Goal: Task Accomplishment & Management: Manage account settings

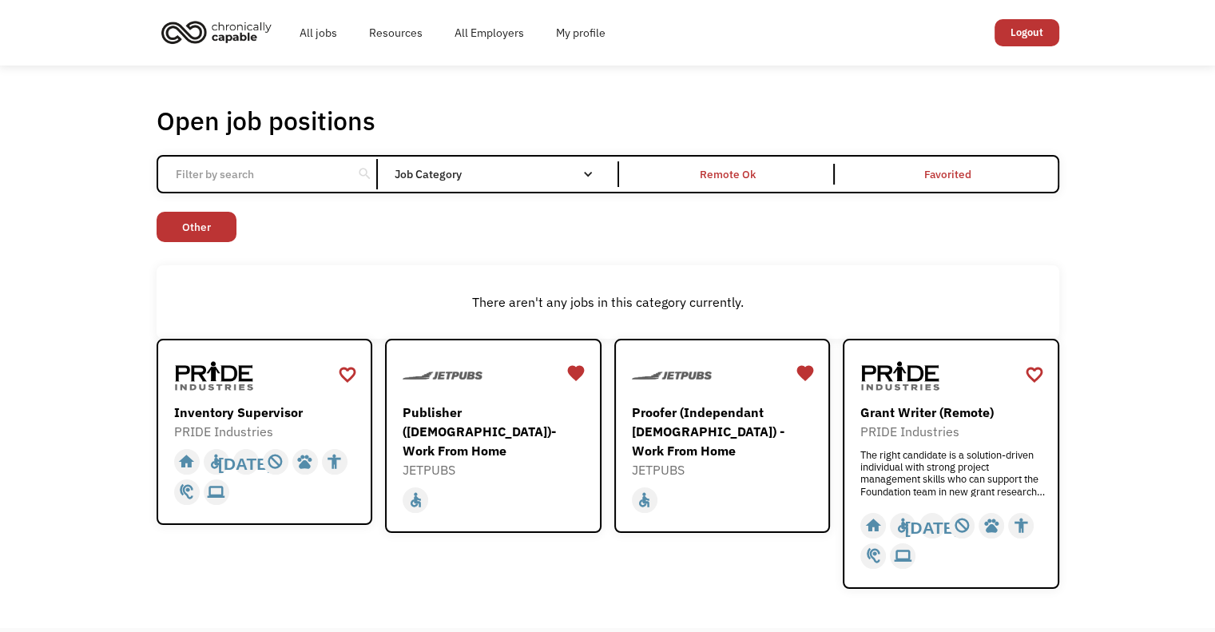
click at [231, 34] on img "home" at bounding box center [217, 31] width 120 height 35
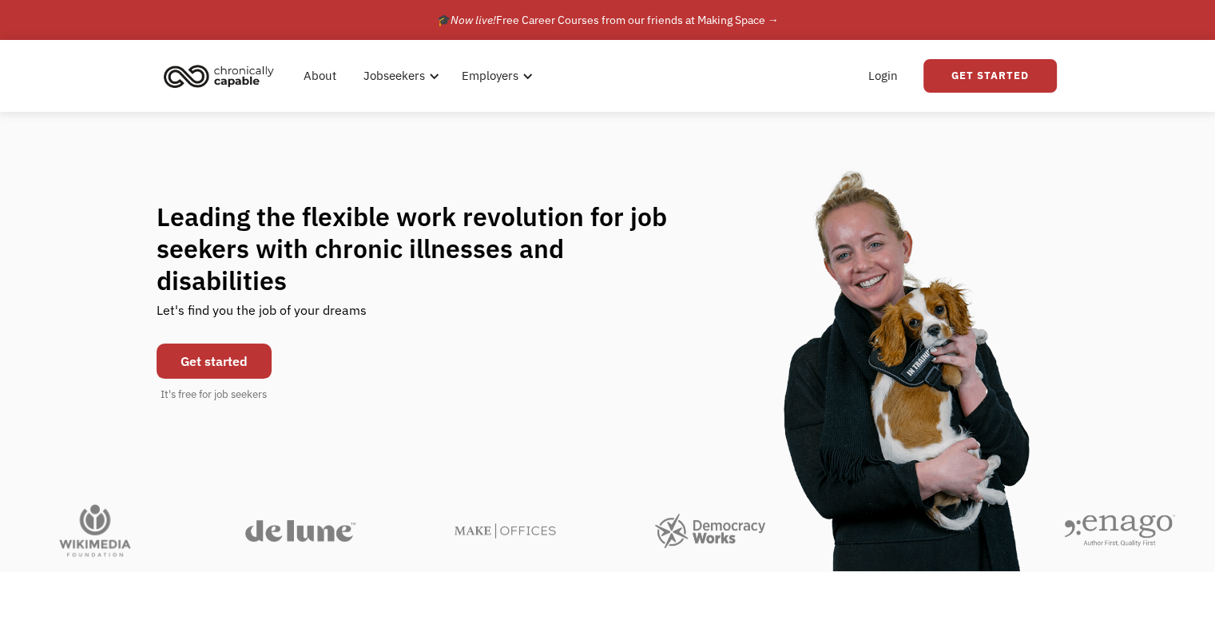
click at [585, 131] on div "Leading the flexible work revolution for job seekers with chronic illnesses and…" at bounding box center [607, 302] width 1215 height 380
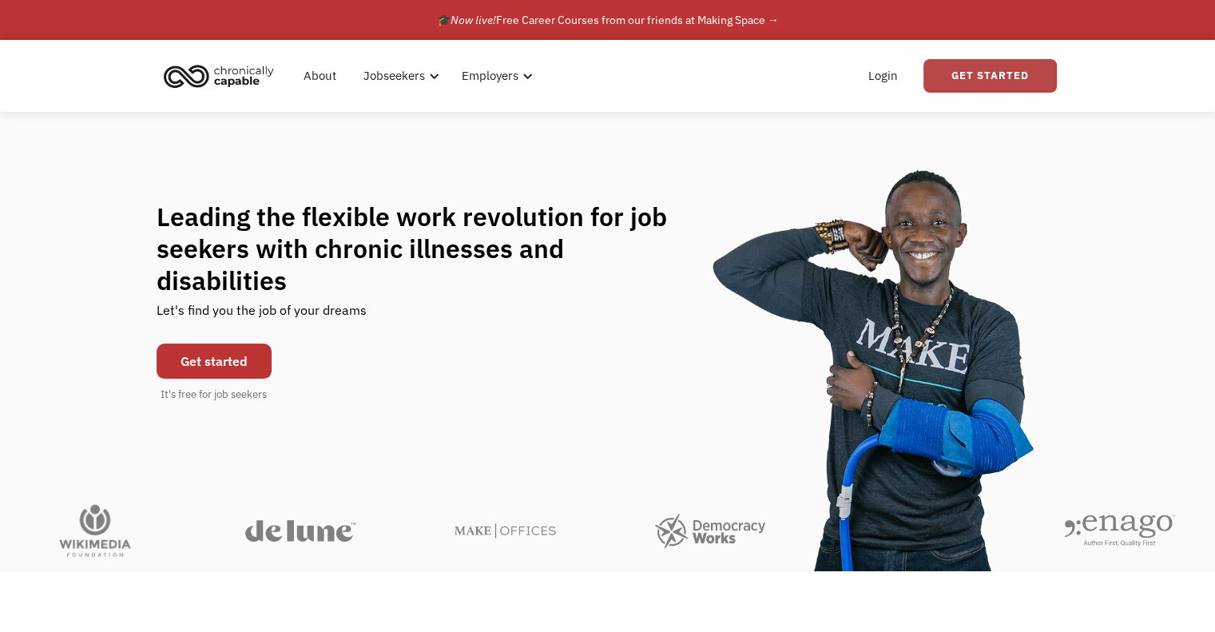
click at [981, 74] on link "Get Started" at bounding box center [990, 76] width 133 height 34
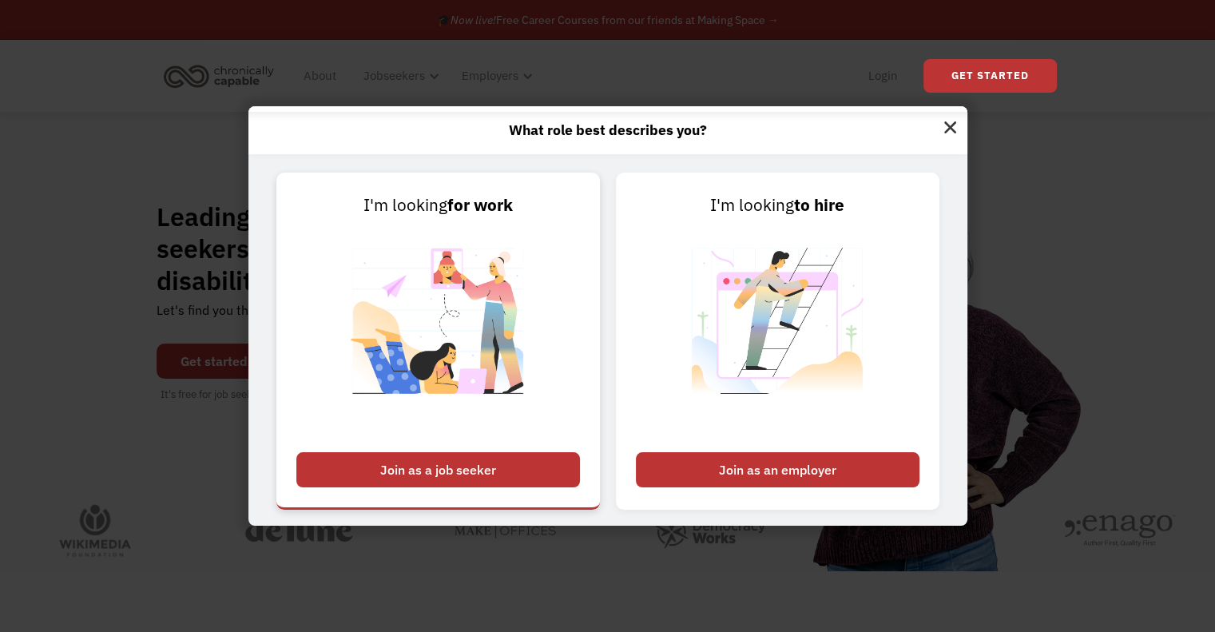
click at [494, 473] on div "Join as a job seeker" at bounding box center [438, 469] width 284 height 35
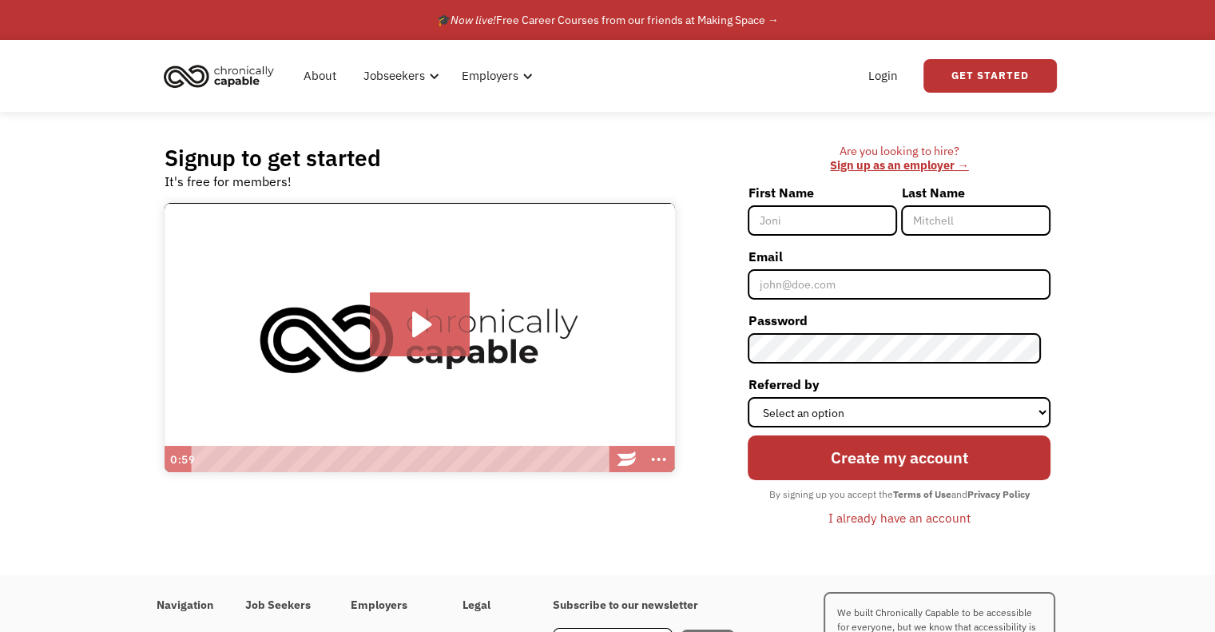
click at [903, 522] on div "I already have an account" at bounding box center [900, 517] width 142 height 19
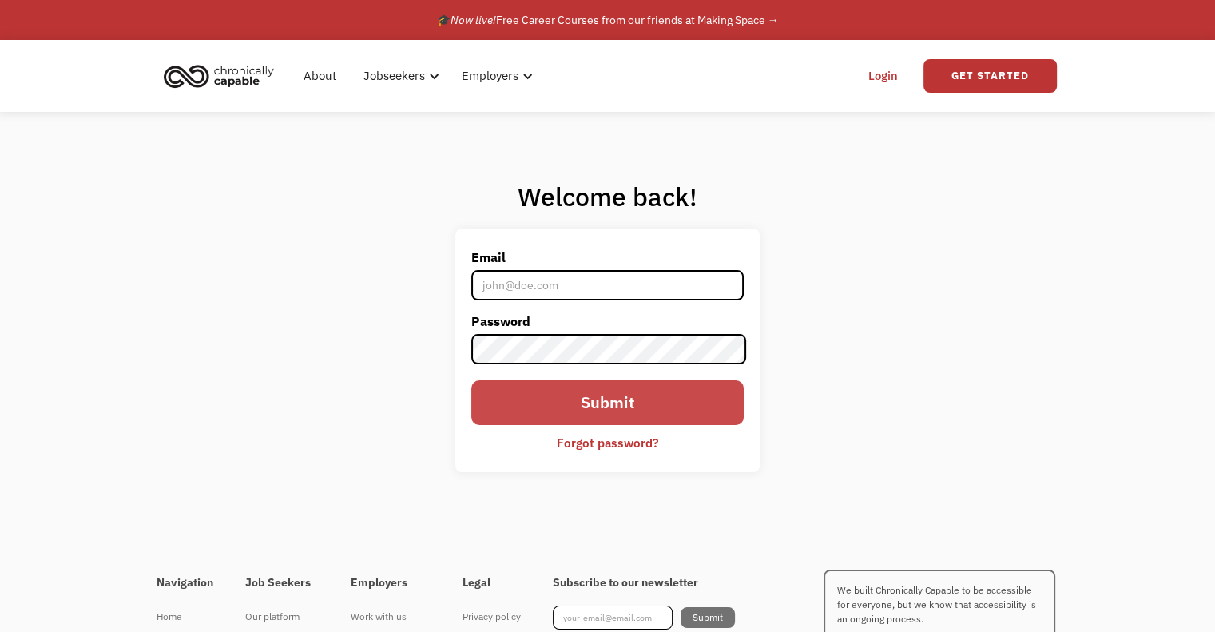
type input "[EMAIL_ADDRESS][DOMAIN_NAME]"
click at [569, 402] on input "Submit" at bounding box center [607, 402] width 272 height 45
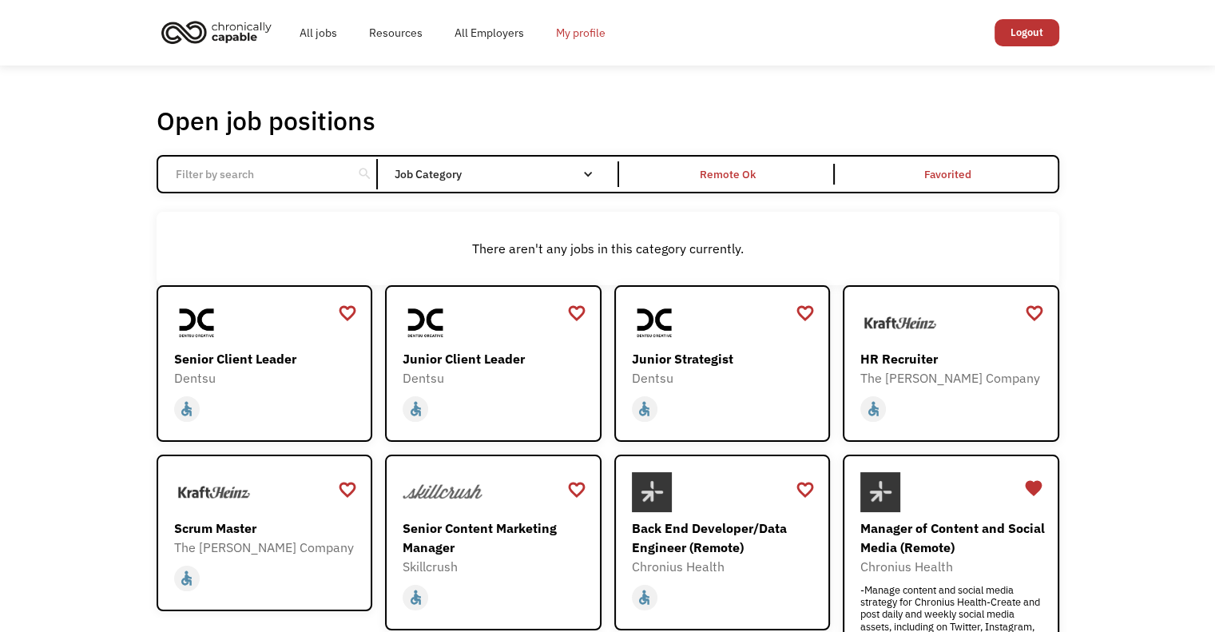
click at [578, 29] on link "My profile" at bounding box center [580, 32] width 81 height 51
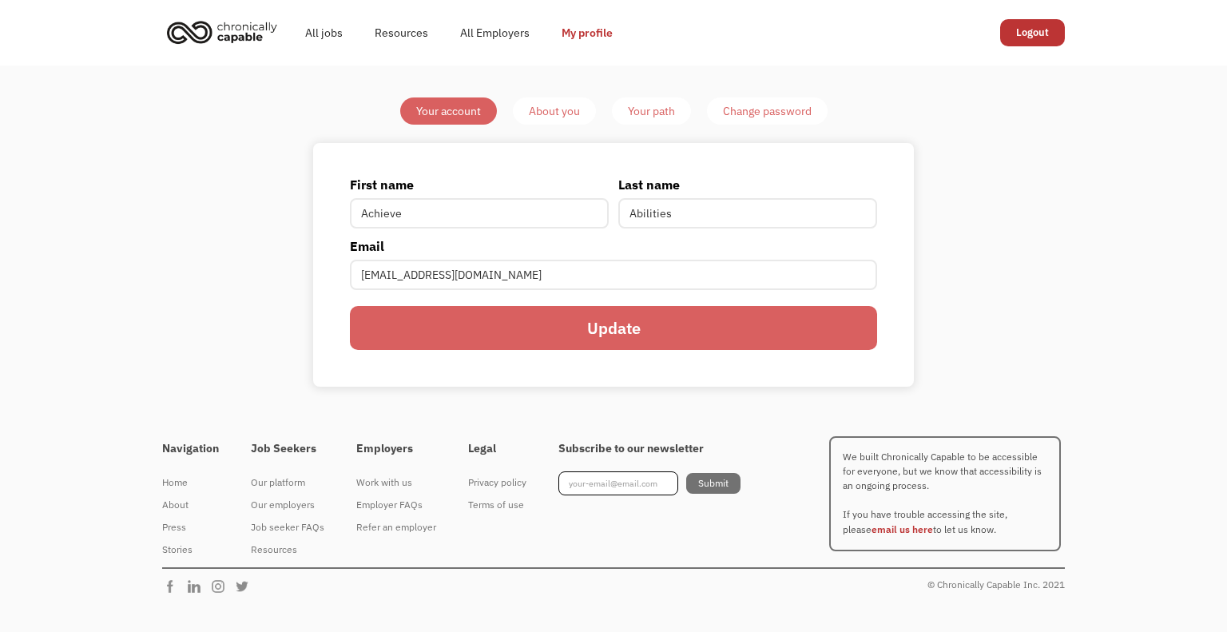
click at [953, 111] on div "Your account About you Your path Change password First name Achieve Last name A…" at bounding box center [613, 242] width 751 height 290
drag, startPoint x: 209, startPoint y: 149, endPoint x: 217, endPoint y: 63, distance: 86.6
click at [209, 149] on div "Your account About you Your path Change password First name Achieve Last name A…" at bounding box center [613, 242] width 1227 height 353
click at [228, 25] on img "home" at bounding box center [222, 31] width 120 height 35
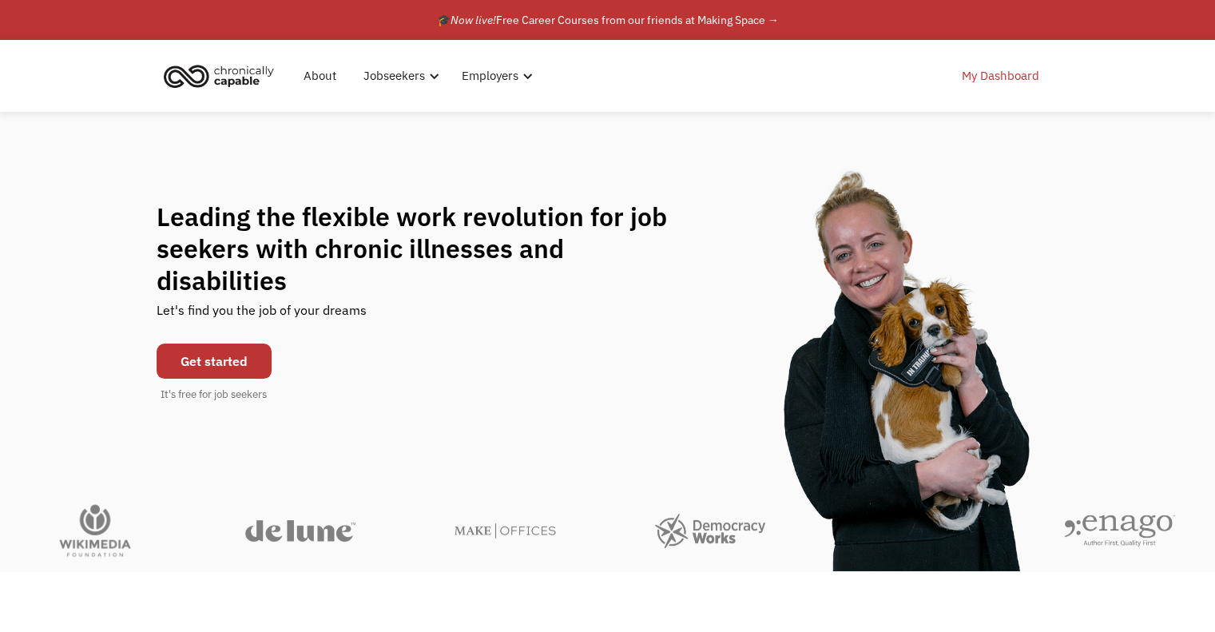
click at [992, 72] on link "My Dashboard" at bounding box center [1000, 75] width 97 height 51
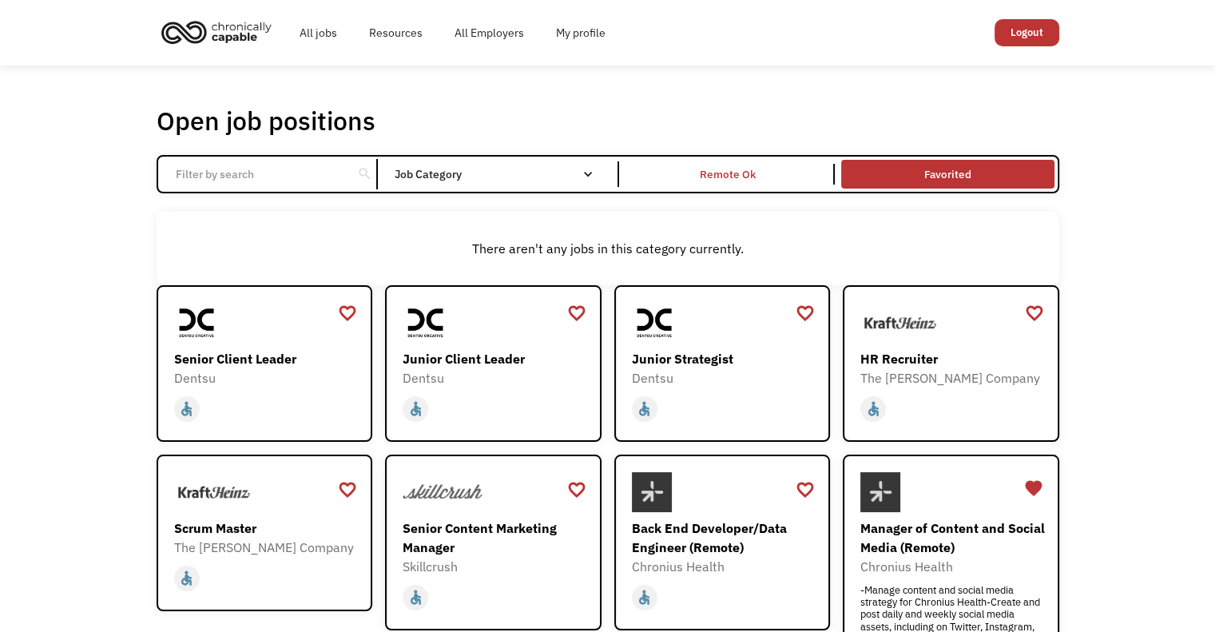
click at [900, 162] on link "Favorited" at bounding box center [947, 174] width 219 height 34
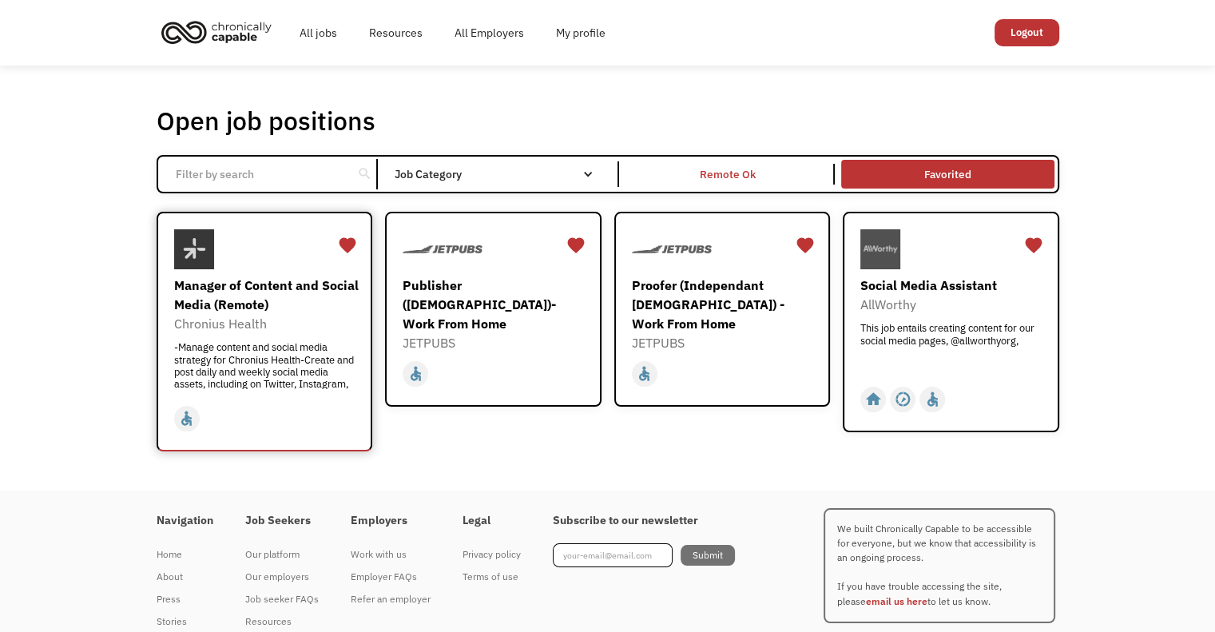
click at [226, 292] on div "Manager of Content and Social Media (Remote)" at bounding box center [266, 295] width 185 height 38
click at [516, 306] on div "Publisher ([DEMOGRAPHIC_DATA])- Work From Home" at bounding box center [495, 305] width 185 height 58
click at [715, 248] on div at bounding box center [724, 249] width 185 height 40
click at [952, 280] on div "Social Media Assistant" at bounding box center [953, 285] width 185 height 19
click at [351, 244] on div "favorite" at bounding box center [346, 245] width 19 height 24
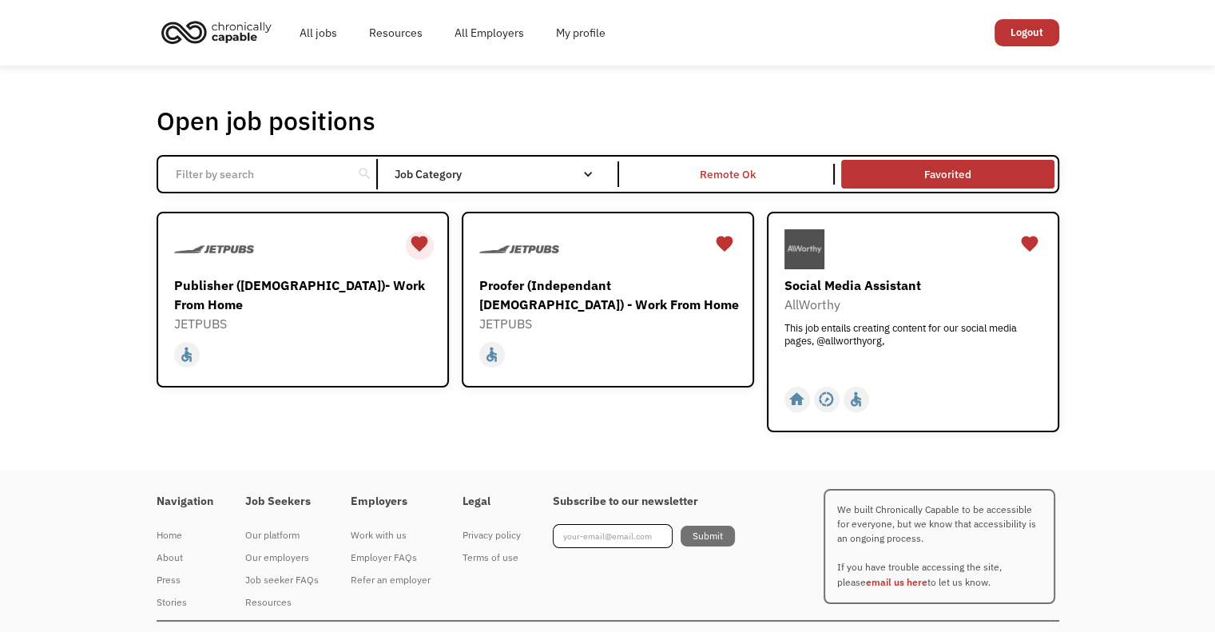
click at [425, 247] on div "favorite" at bounding box center [419, 244] width 19 height 24
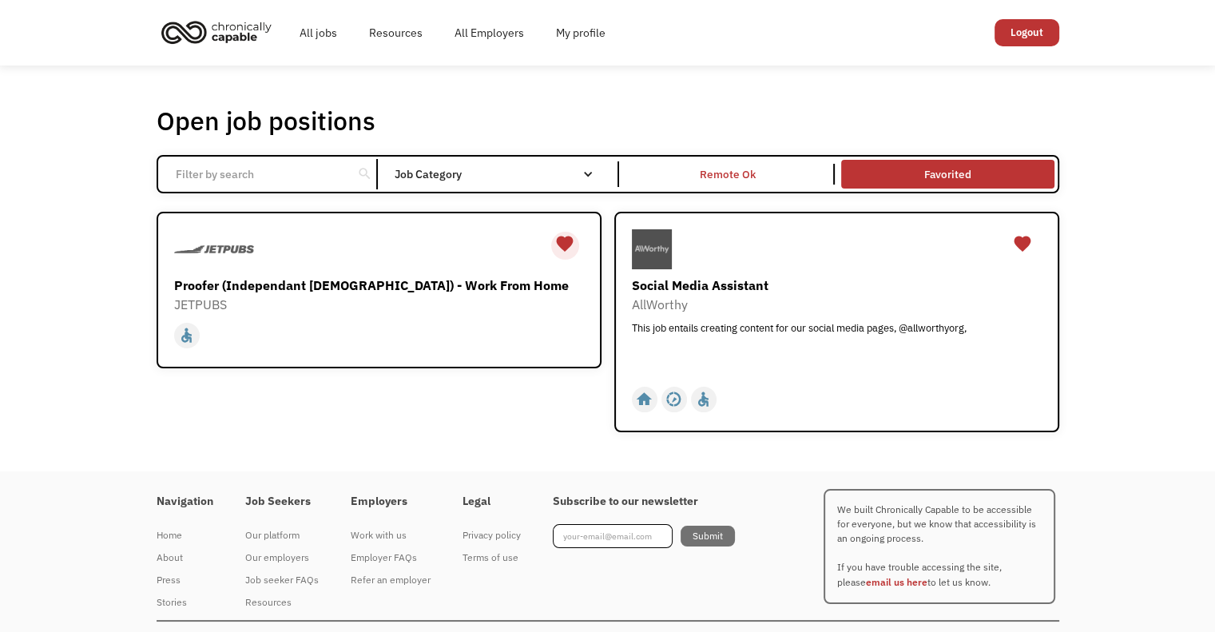
click at [565, 240] on div "favorite" at bounding box center [564, 244] width 19 height 24
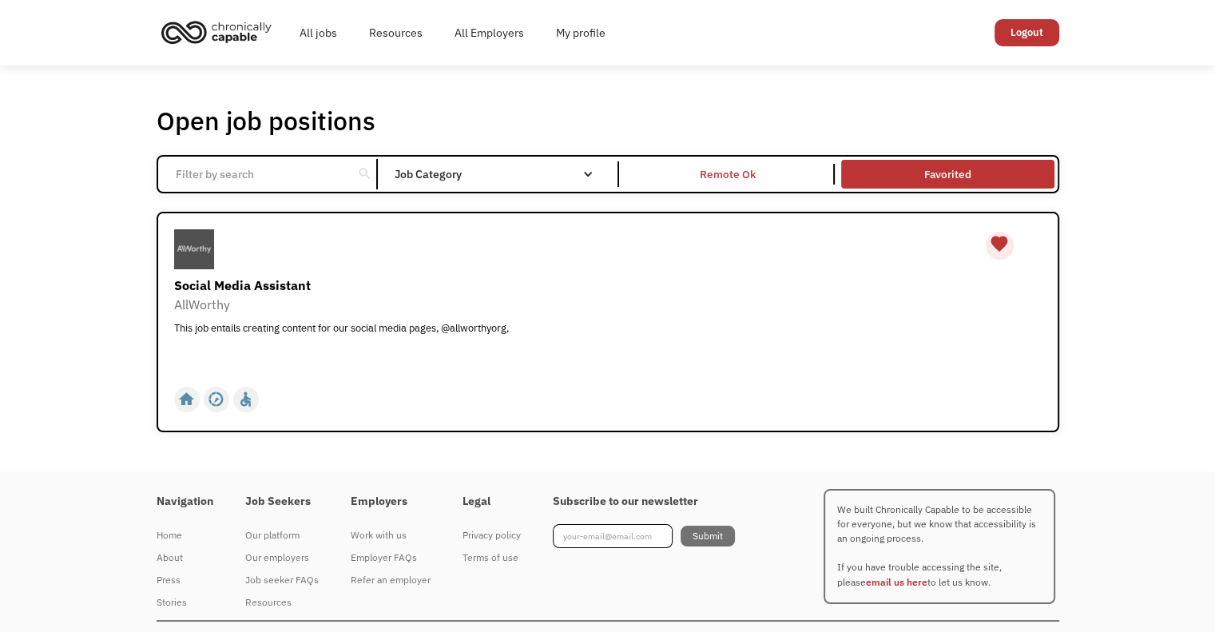
click at [997, 239] on div "favorite" at bounding box center [999, 244] width 19 height 24
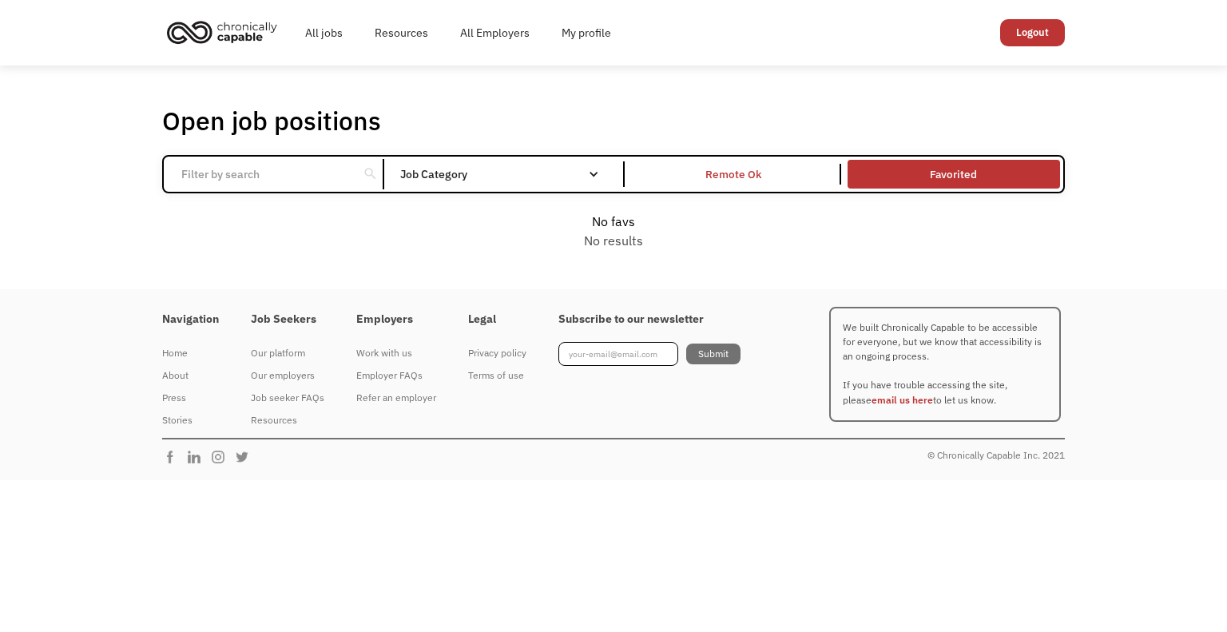
click at [725, 90] on div "Open job positions You have X liked items Search search Filter by category Admi…" at bounding box center [613, 178] width 1227 height 224
click at [237, 38] on img "home" at bounding box center [222, 31] width 120 height 35
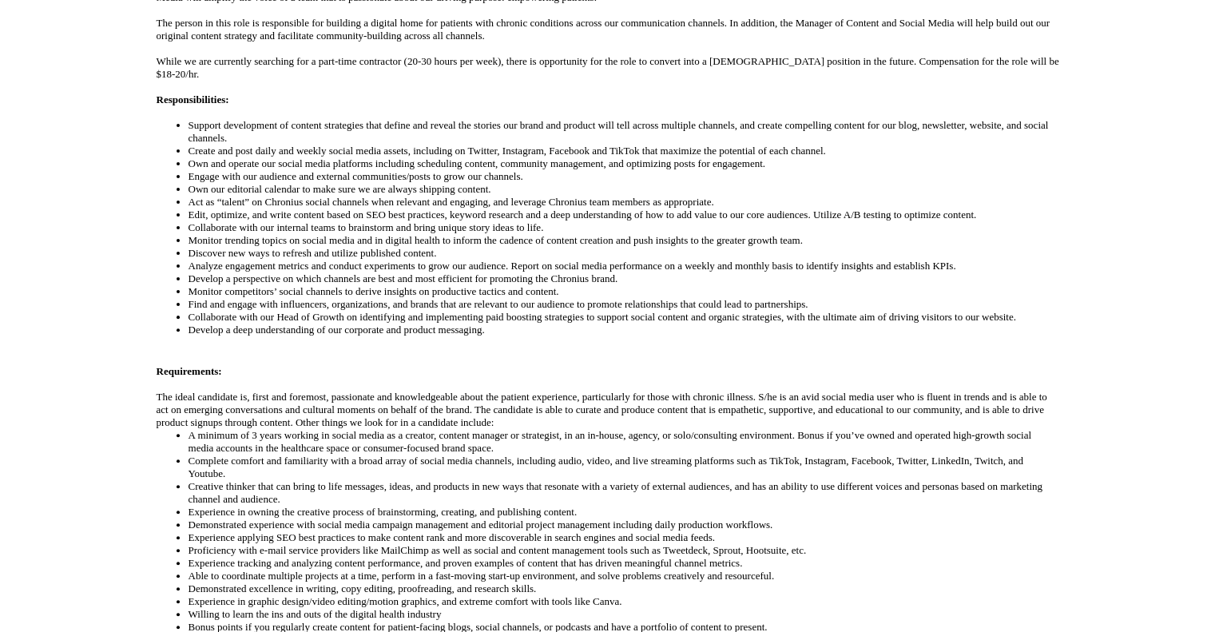
scroll to position [479, 0]
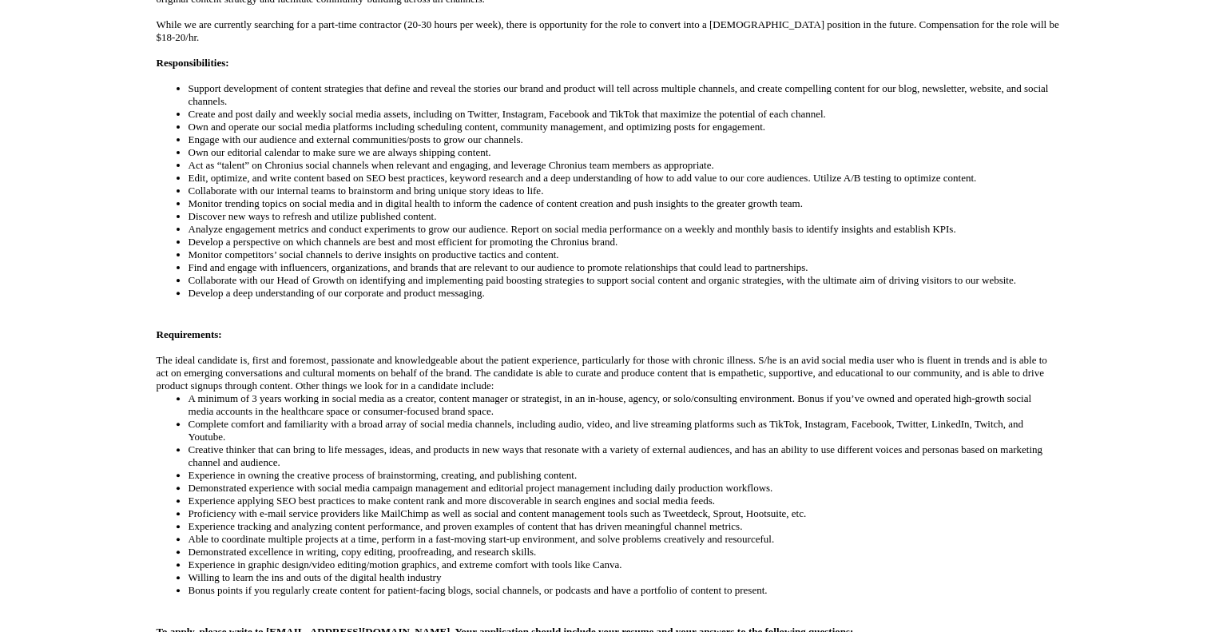
click at [562, 159] on li "Act as “talent” on Chronius social channels when relevant and engaging, and lev…" at bounding box center [624, 165] width 871 height 13
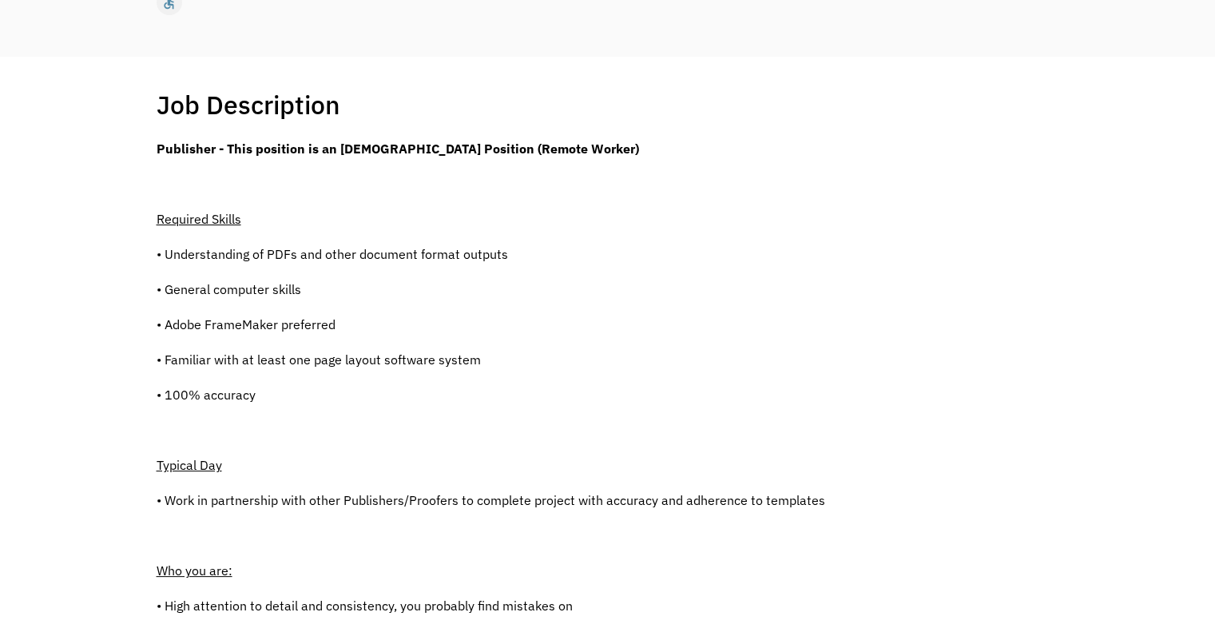
scroll to position [320, 0]
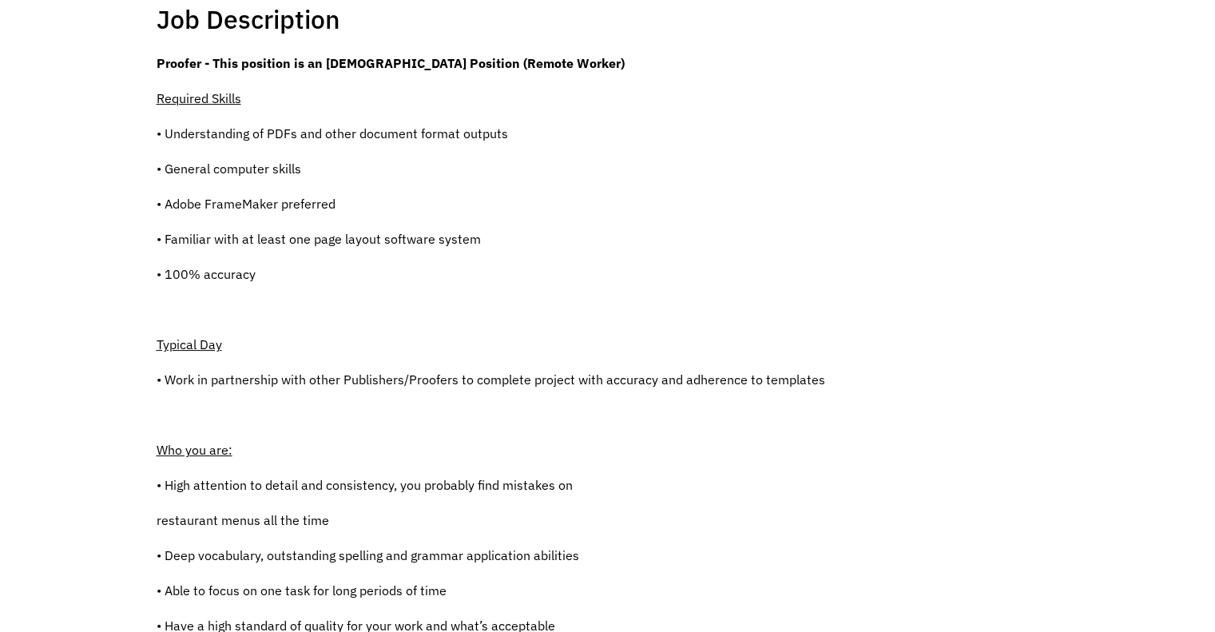
scroll to position [399, 0]
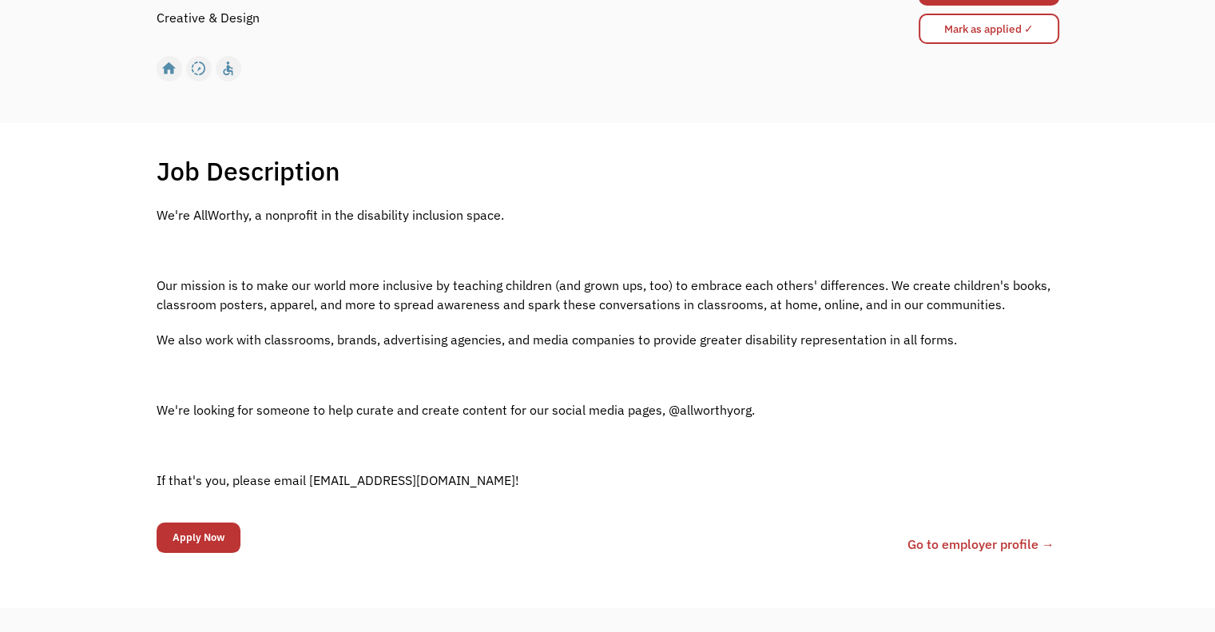
scroll to position [240, 0]
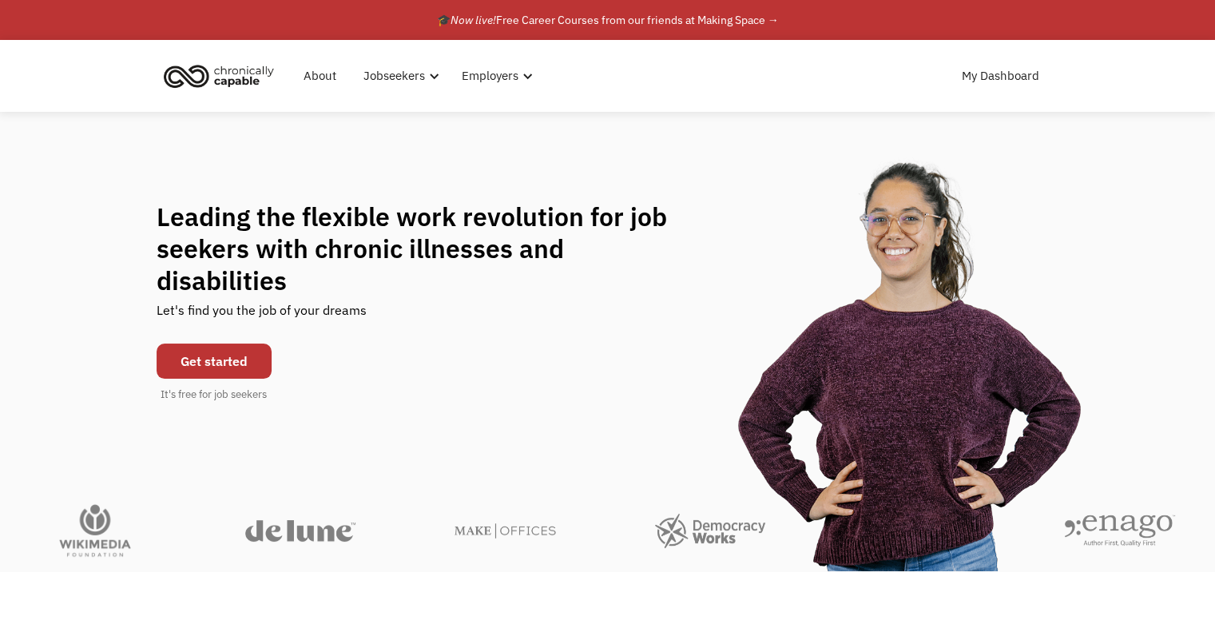
click at [212, 344] on link "Get started" at bounding box center [214, 361] width 115 height 35
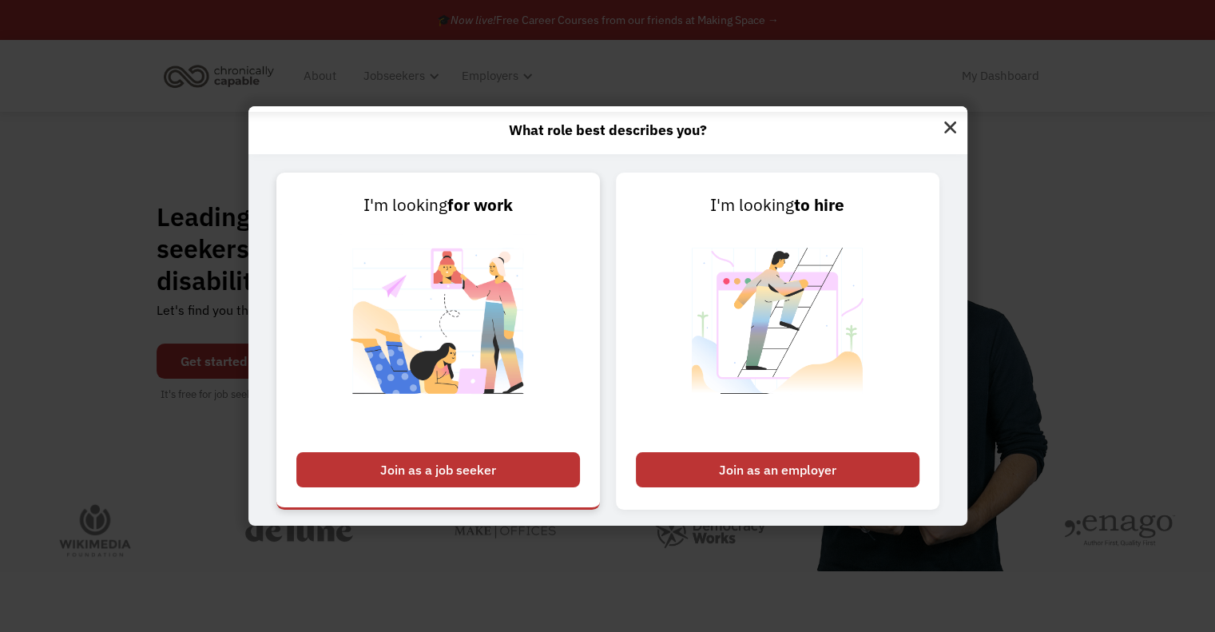
click at [452, 471] on div "Join as a job seeker" at bounding box center [438, 469] width 284 height 35
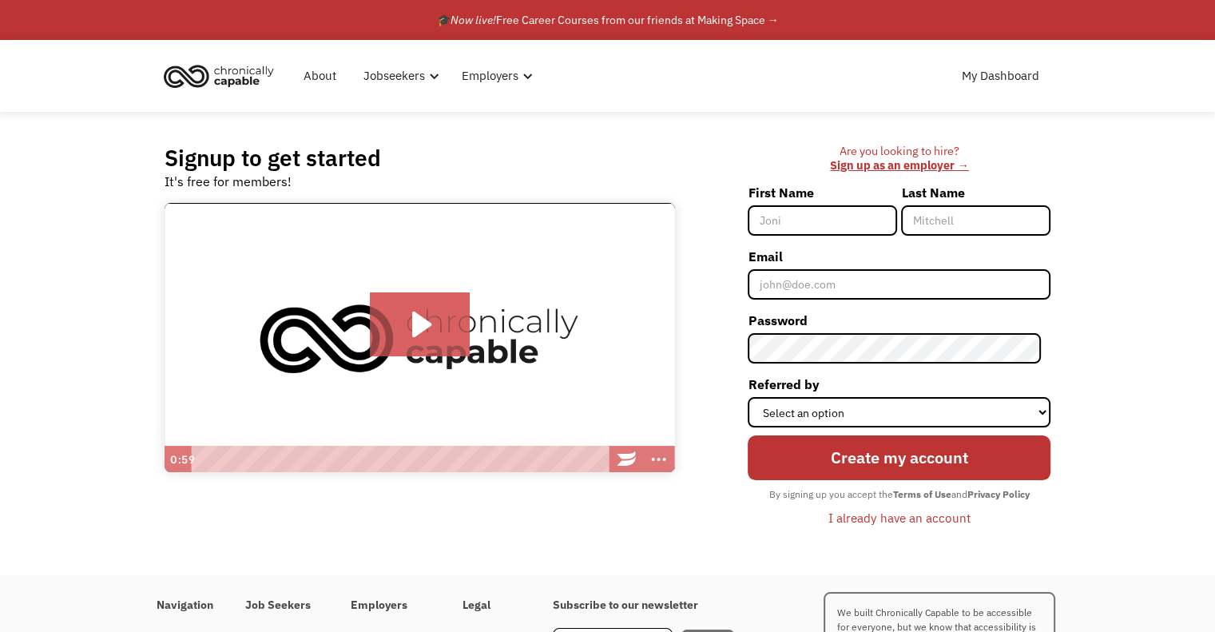
click at [912, 518] on div "I already have an account" at bounding box center [900, 517] width 142 height 19
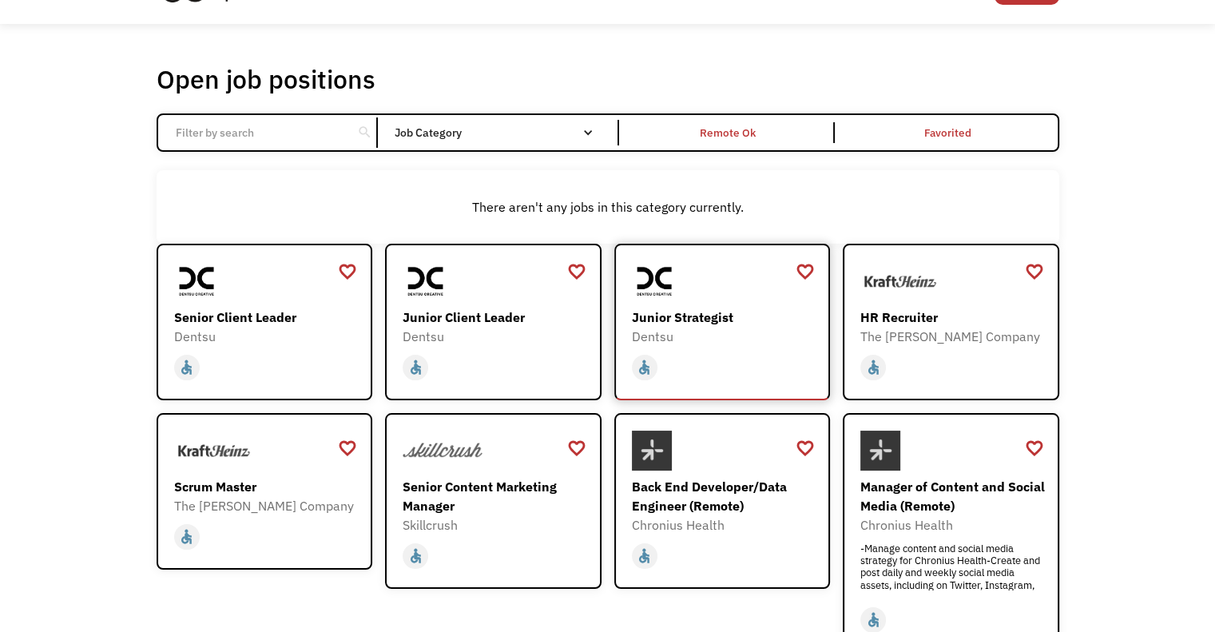
scroll to position [80, 0]
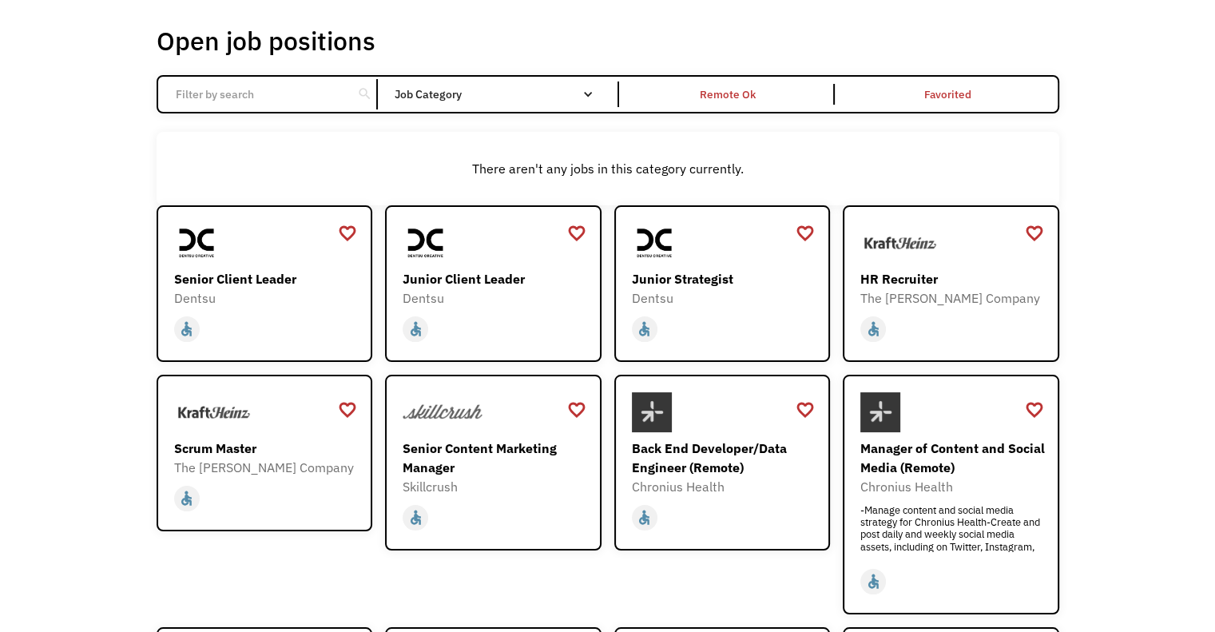
click at [979, 161] on div "There aren't any jobs in this category currently." at bounding box center [608, 168] width 887 height 19
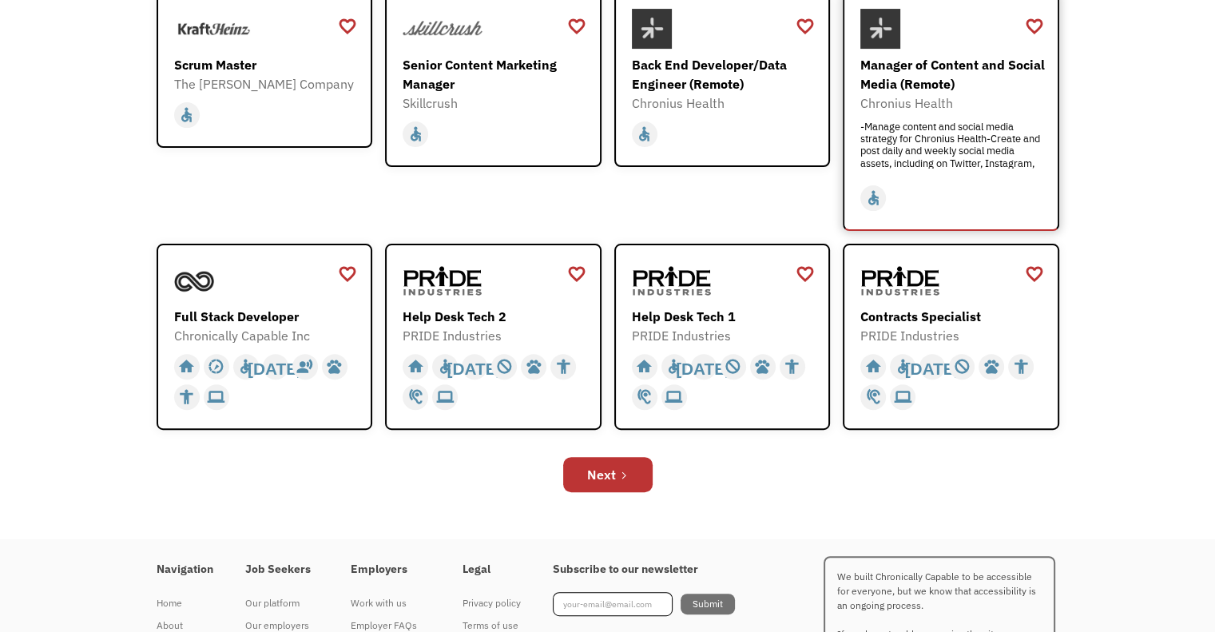
scroll to position [559, 0]
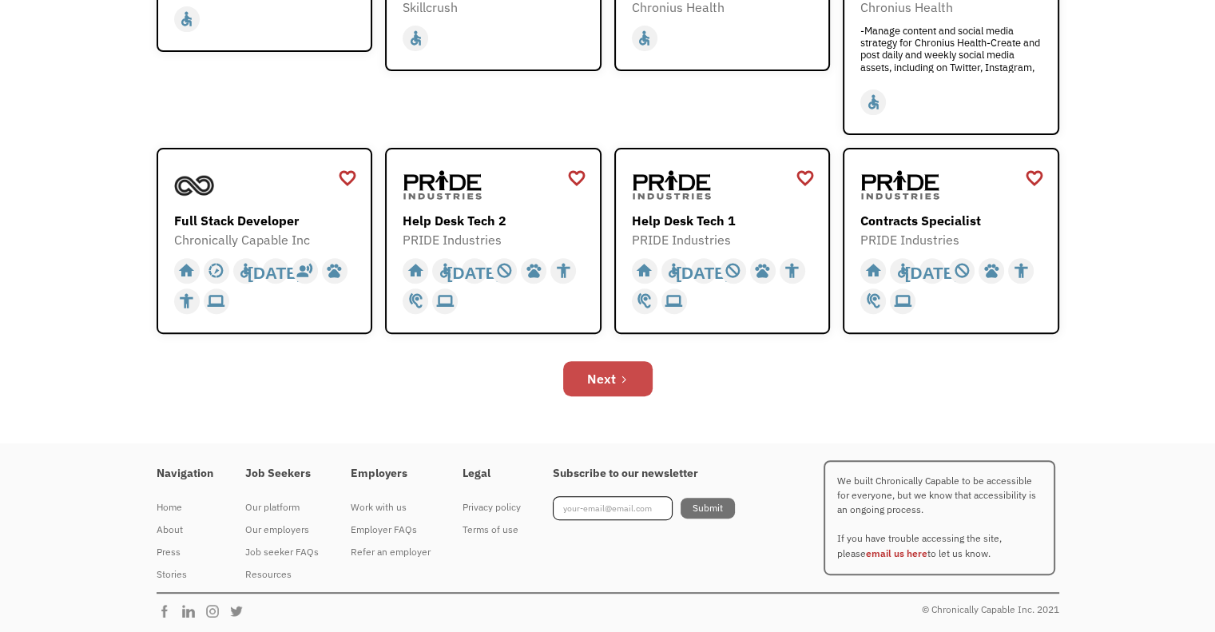
click at [610, 378] on div "Next" at bounding box center [601, 378] width 29 height 19
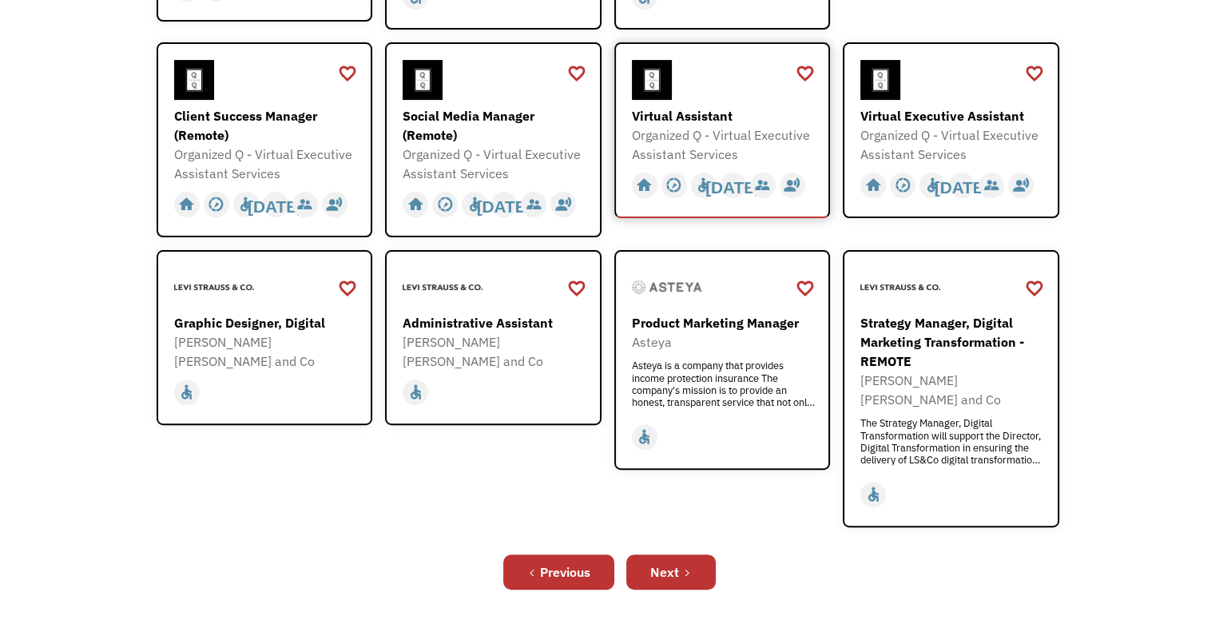
scroll to position [479, 0]
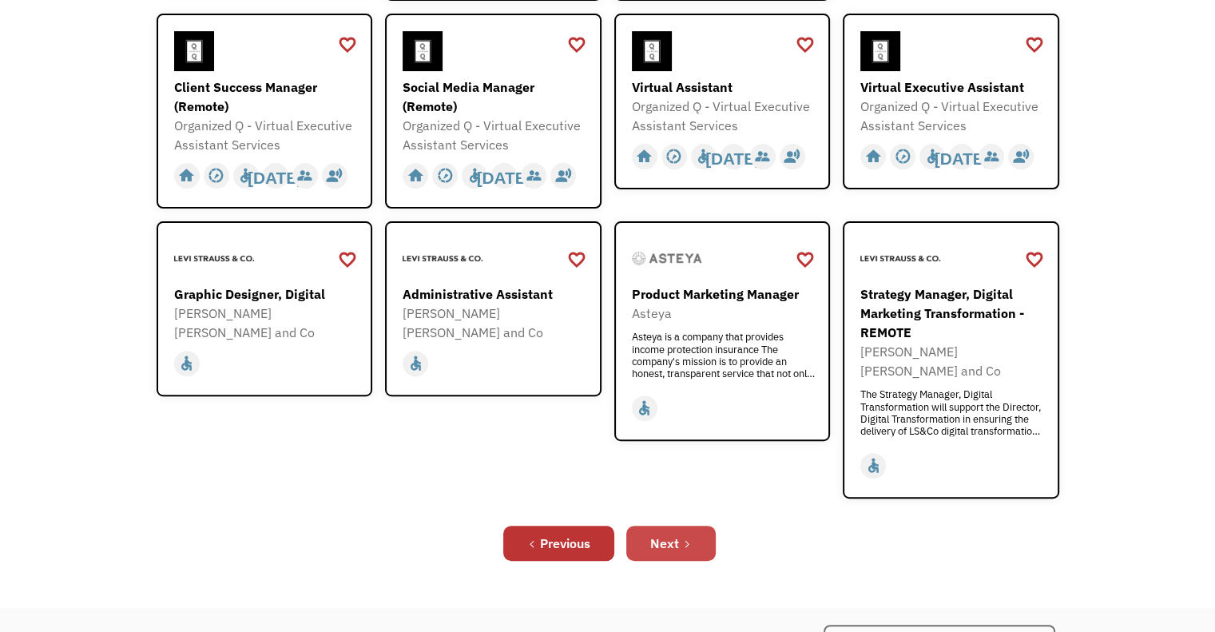
click at [685, 526] on link "Next" at bounding box center [670, 543] width 89 height 35
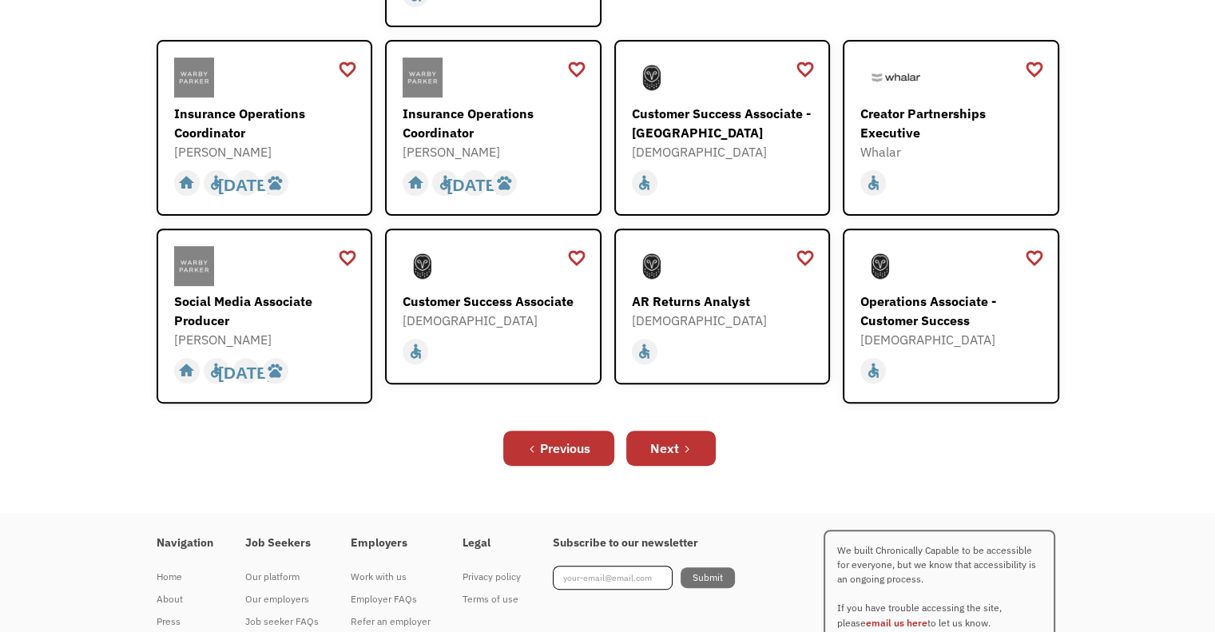
scroll to position [559, 0]
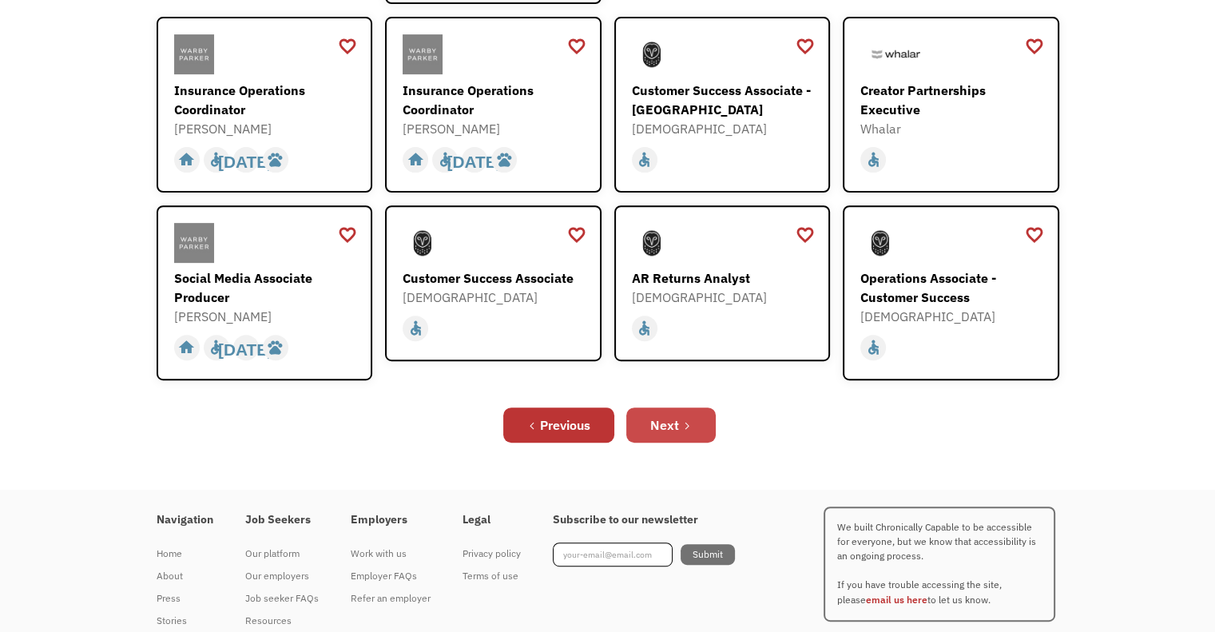
click at [671, 415] on div "Next" at bounding box center [664, 424] width 29 height 19
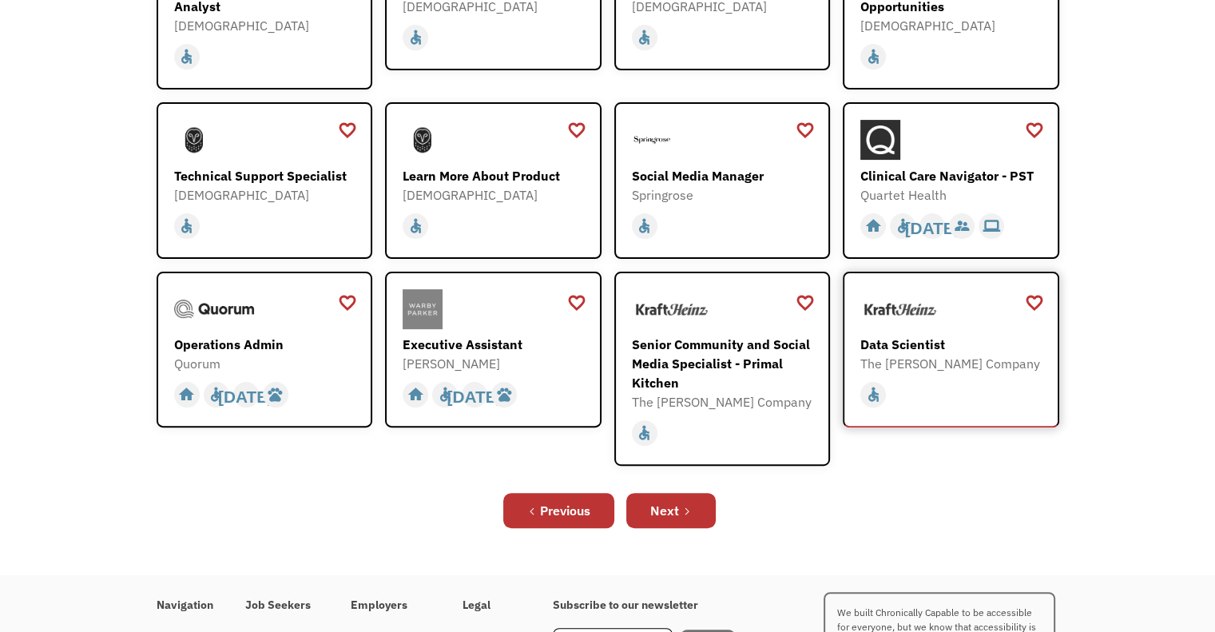
scroll to position [399, 0]
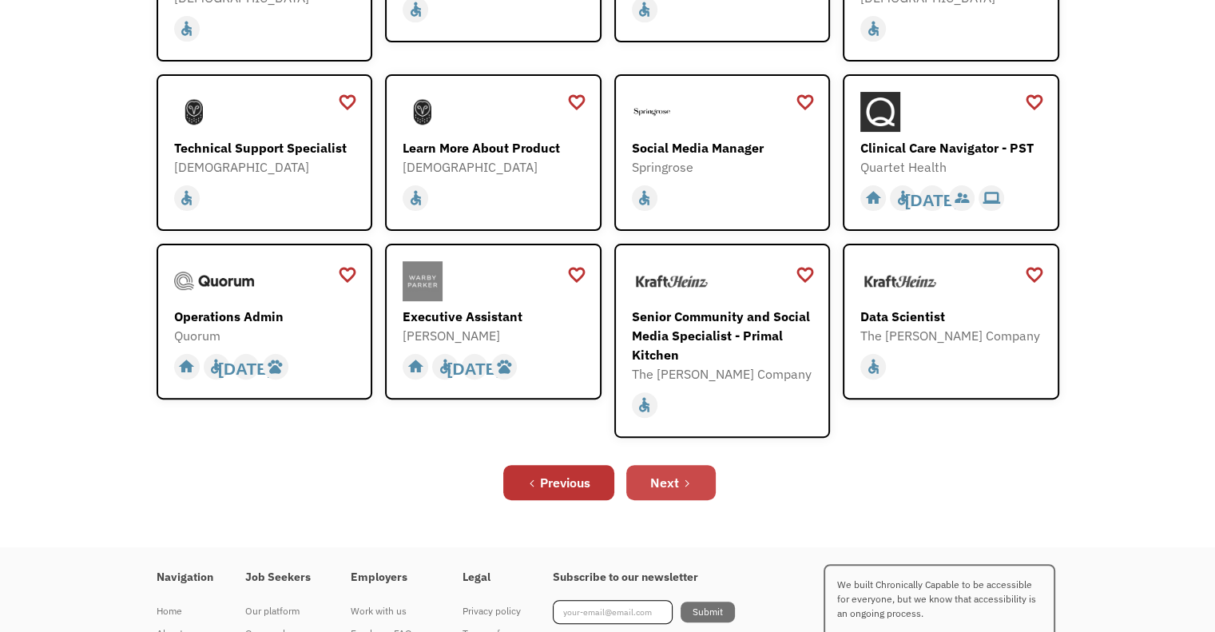
click at [666, 487] on div "Next" at bounding box center [664, 482] width 29 height 19
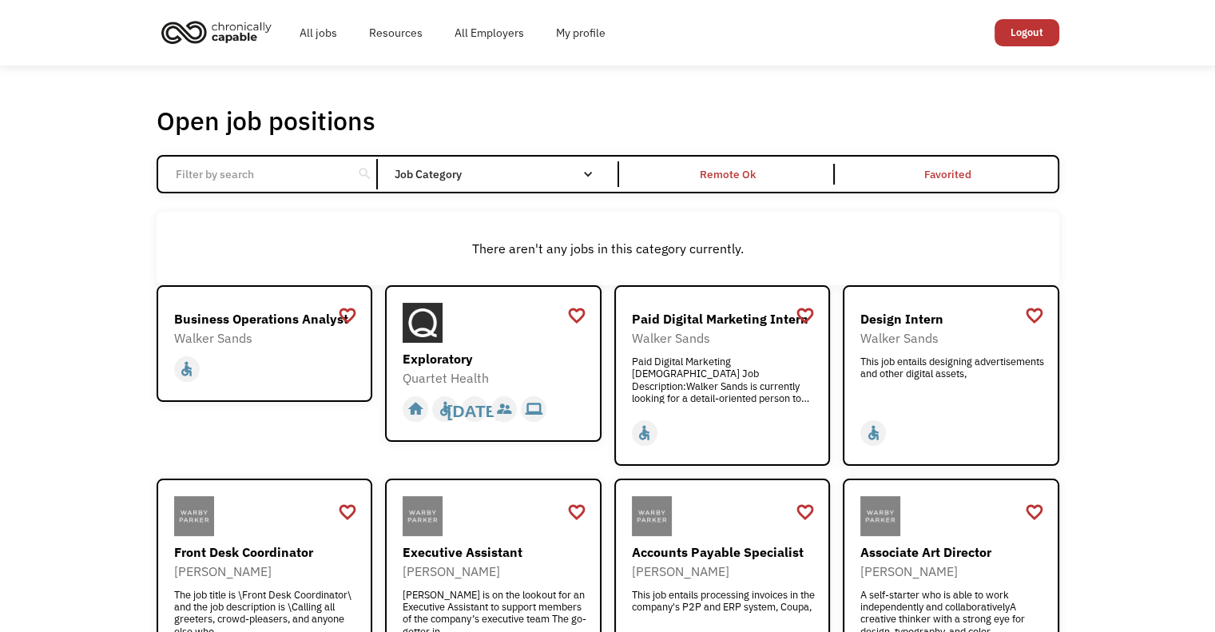
click at [227, 165] on input "Email Form" at bounding box center [255, 174] width 178 height 30
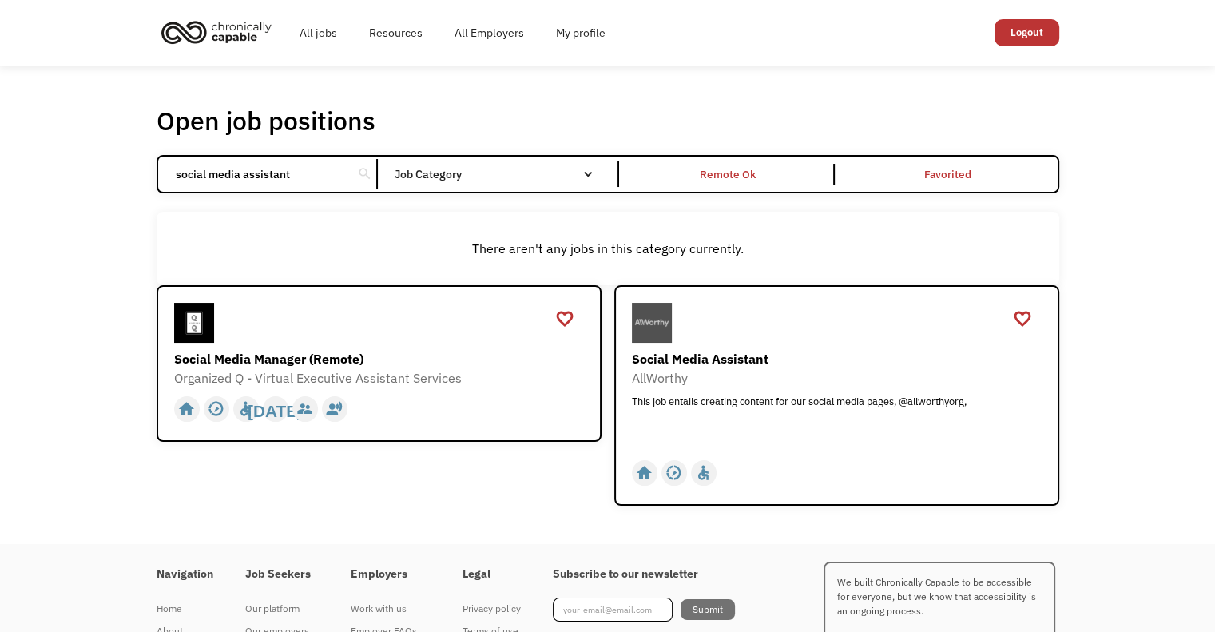
type input "social media assistant"
click input "Email Form" at bounding box center [0, 0] width 0 height 0
click at [665, 323] on img at bounding box center [652, 323] width 40 height 40
click at [321, 26] on link "All jobs" at bounding box center [319, 32] width 70 height 51
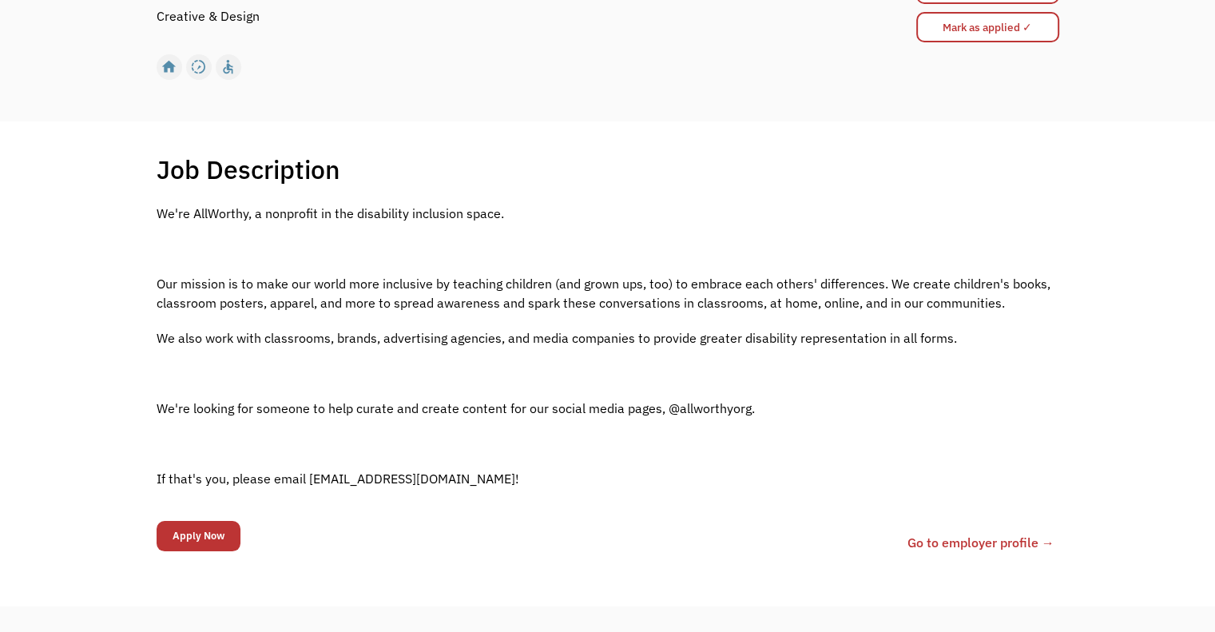
scroll to position [240, 0]
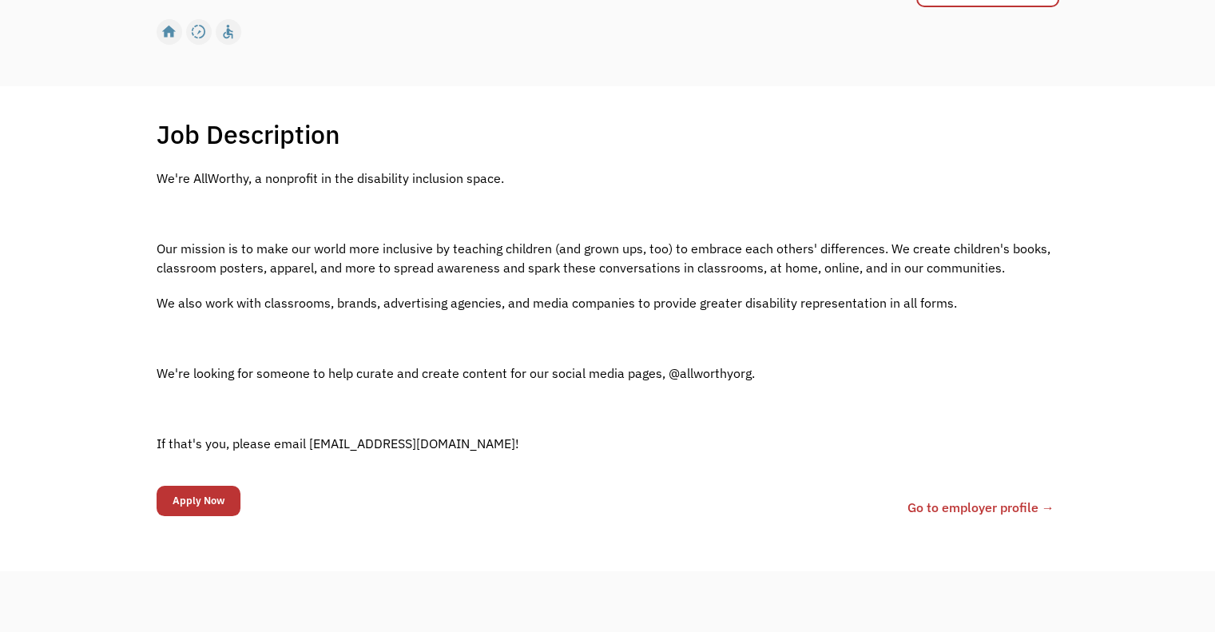
click at [747, 191] on div "We're AllWorthy, a nonprofit in the disability inclusion space. Our mission is …" at bounding box center [608, 319] width 903 height 300
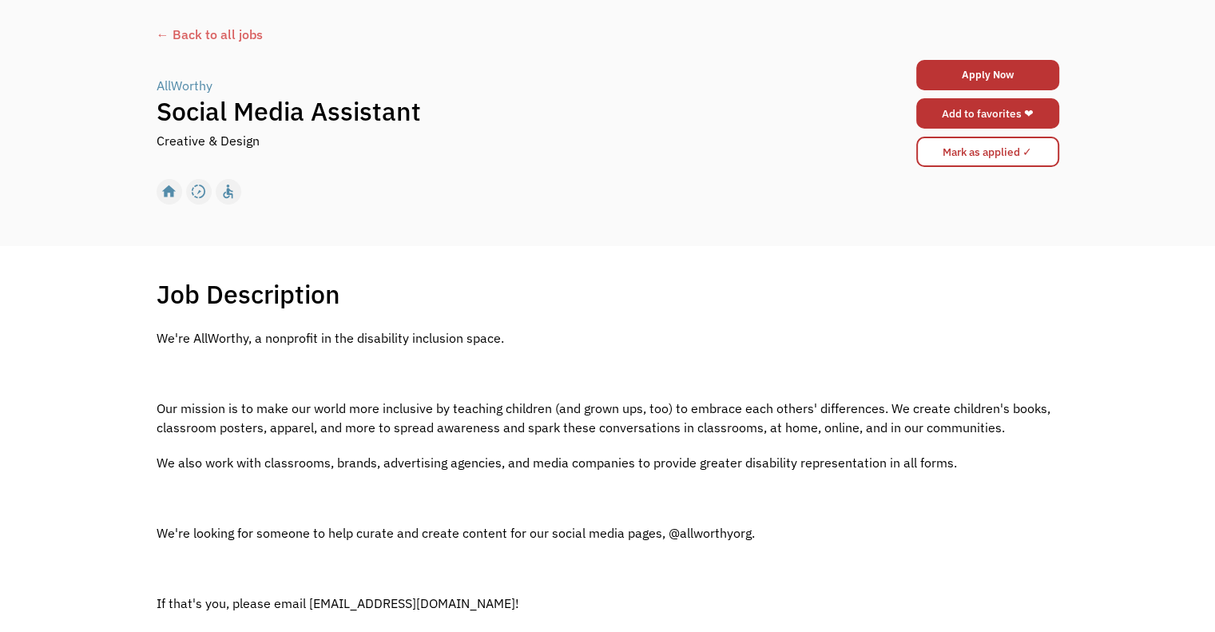
click at [972, 105] on link "Add to favorites ❤" at bounding box center [987, 113] width 143 height 30
click at [814, 201] on div "home slow_motion_video accessible today not_interested supervisor_account recor…" at bounding box center [608, 192] width 903 height 30
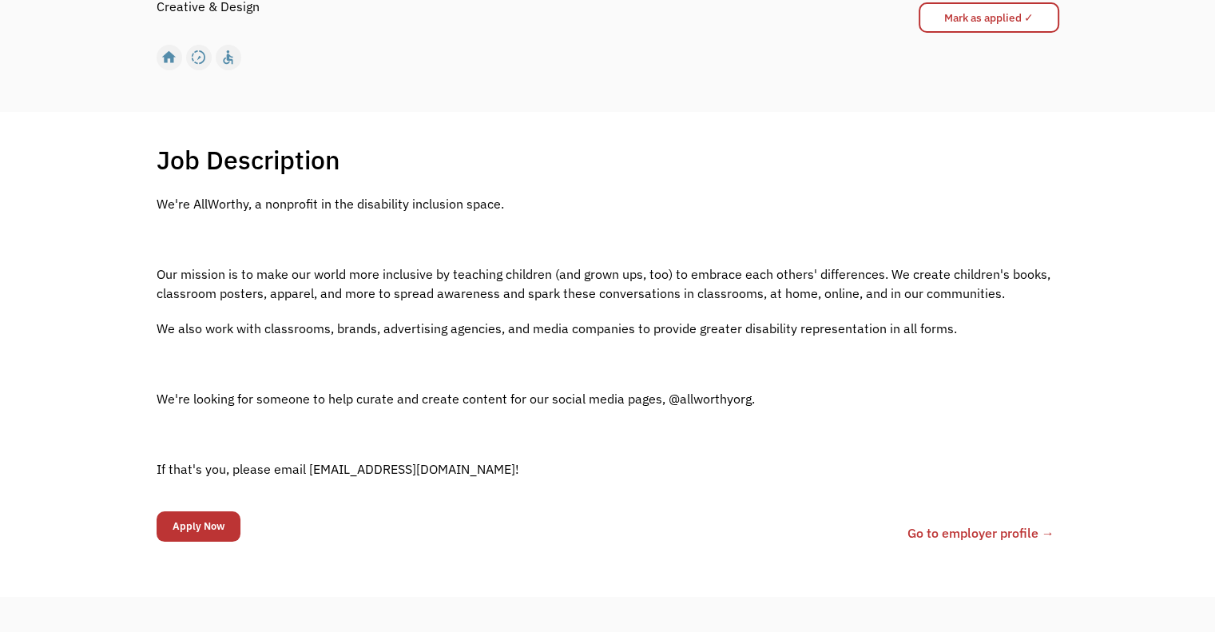
scroll to position [320, 0]
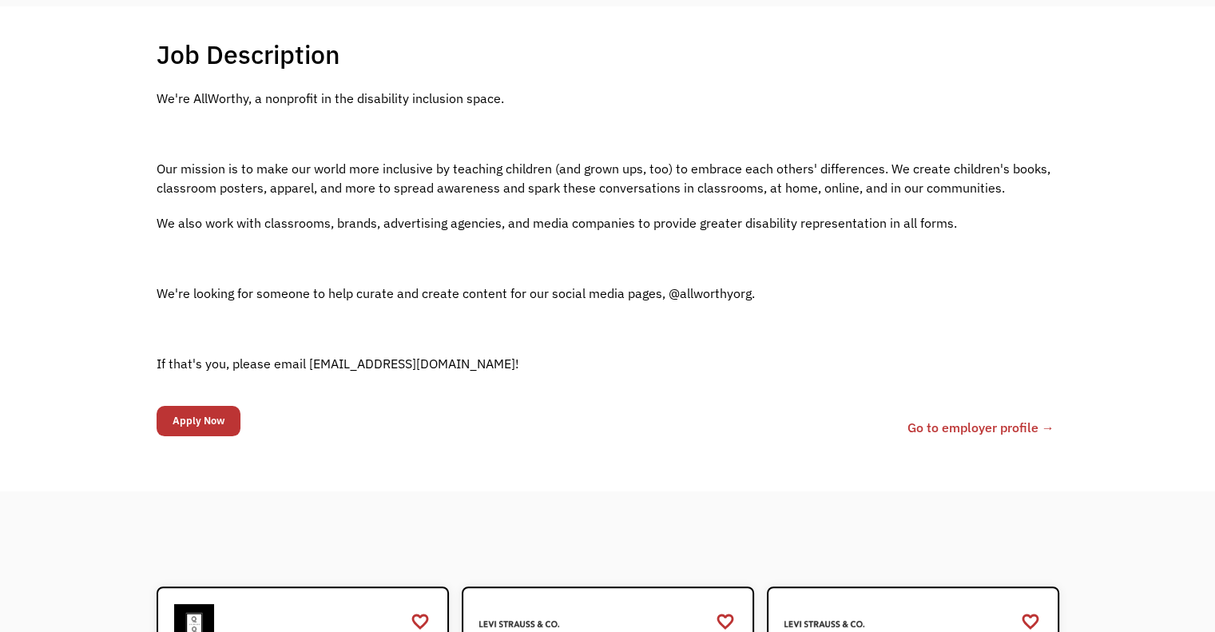
click at [444, 248] on p at bounding box center [608, 257] width 903 height 19
click at [425, 265] on p at bounding box center [608, 257] width 903 height 19
click at [591, 69] on div "Job Description Filter using keywords Search" at bounding box center [608, 54] width 903 height 32
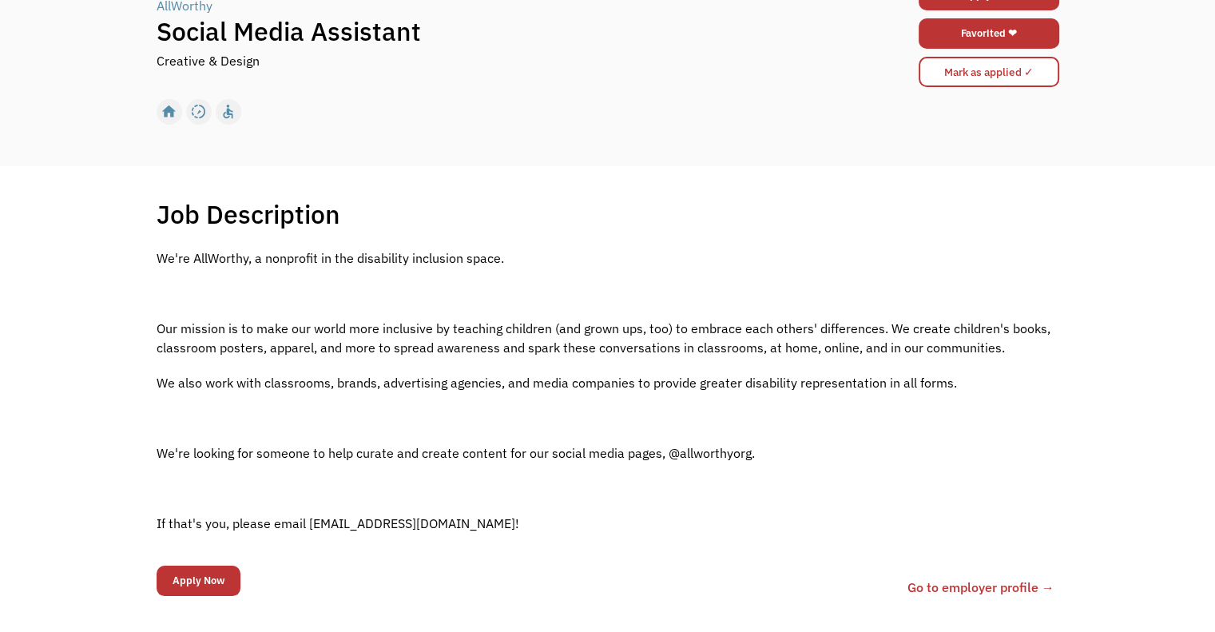
scroll to position [80, 0]
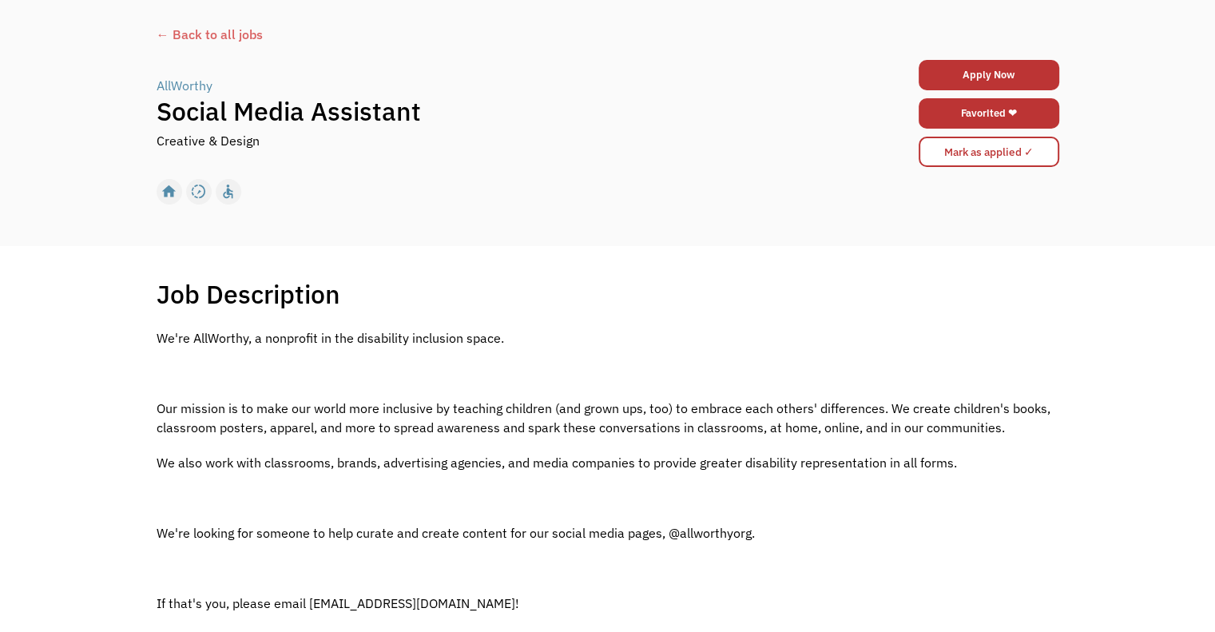
click at [777, 121] on h1 "Social Media Assistant" at bounding box center [496, 111] width 678 height 32
click at [519, 114] on h1 "Social Media Assistant" at bounding box center [496, 111] width 678 height 32
click at [535, 392] on div "We're AllWorthy, a nonprofit in the disability inclusion space. Our mission is …" at bounding box center [608, 478] width 903 height 300
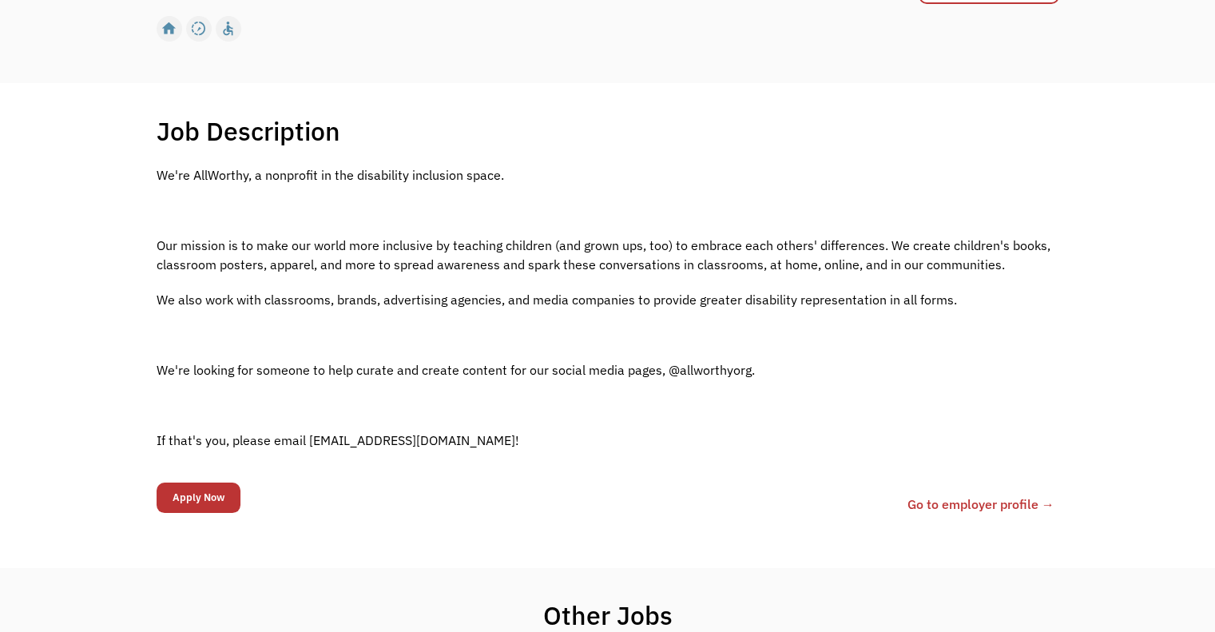
scroll to position [240, 0]
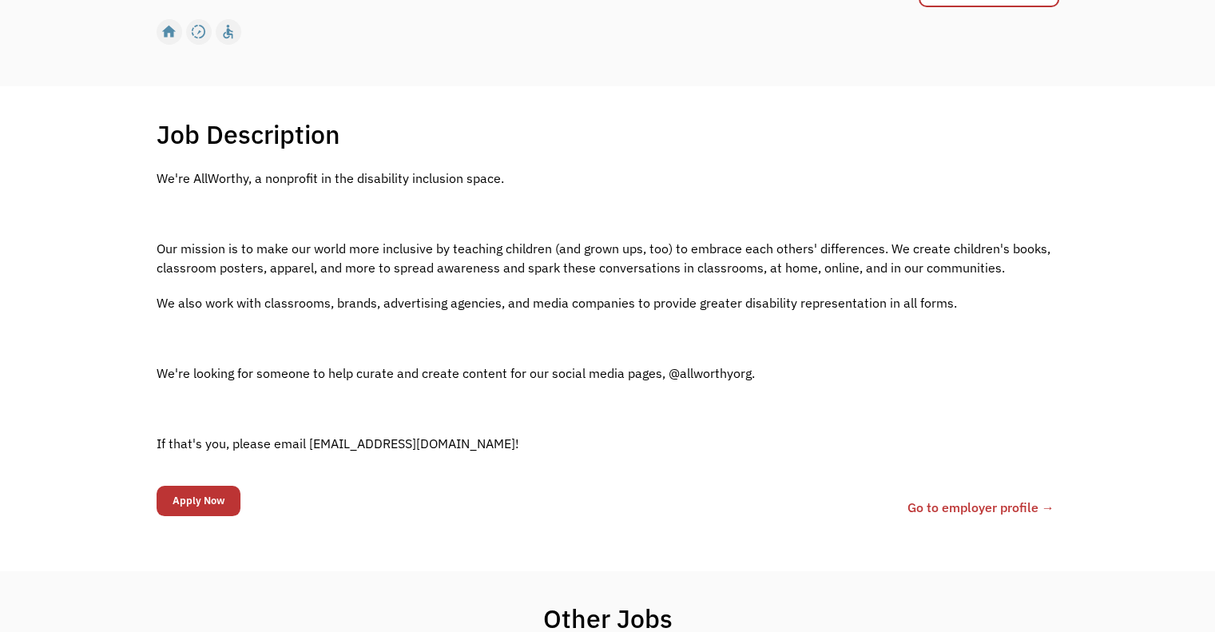
click at [794, 175] on p "We're AllWorthy, a nonprofit in the disability inclusion space." at bounding box center [608, 178] width 903 height 19
click at [640, 396] on div "We're AllWorthy, a nonprofit in the disability inclusion space. Our mission is …" at bounding box center [608, 319] width 903 height 300
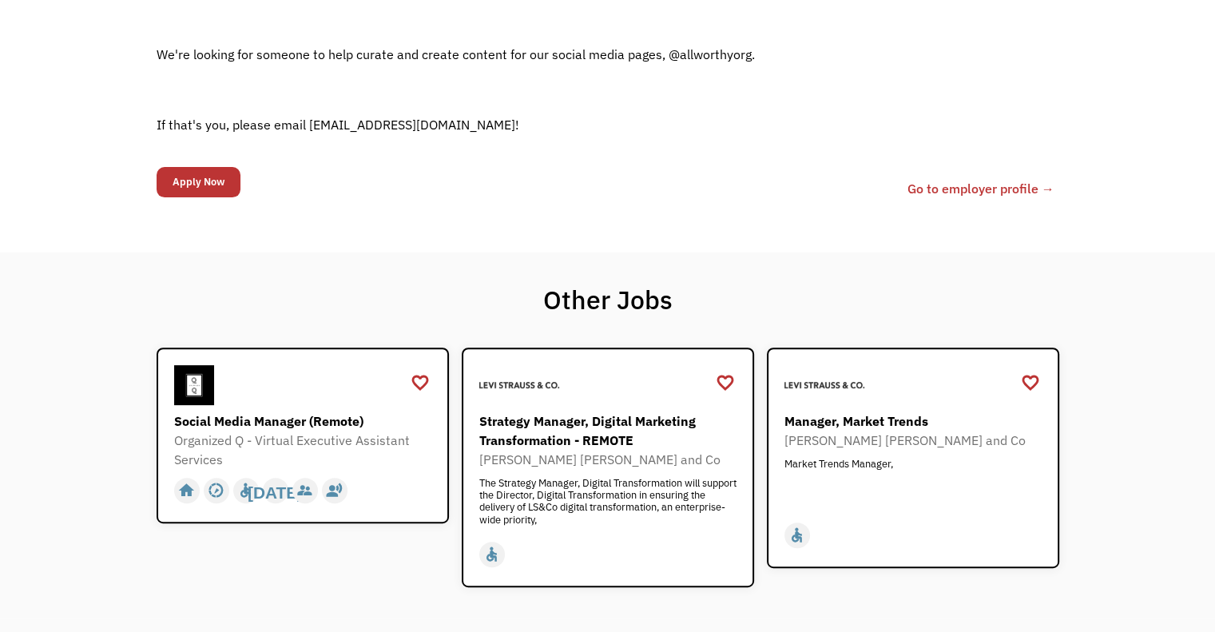
scroll to position [559, 0]
drag, startPoint x: 307, startPoint y: 124, endPoint x: 451, endPoint y: 124, distance: 143.8
click at [451, 124] on p "If that's you, please email allworthyorg@gmail.com!" at bounding box center [608, 123] width 903 height 19
copy p "allworthyorg@gmail.com"
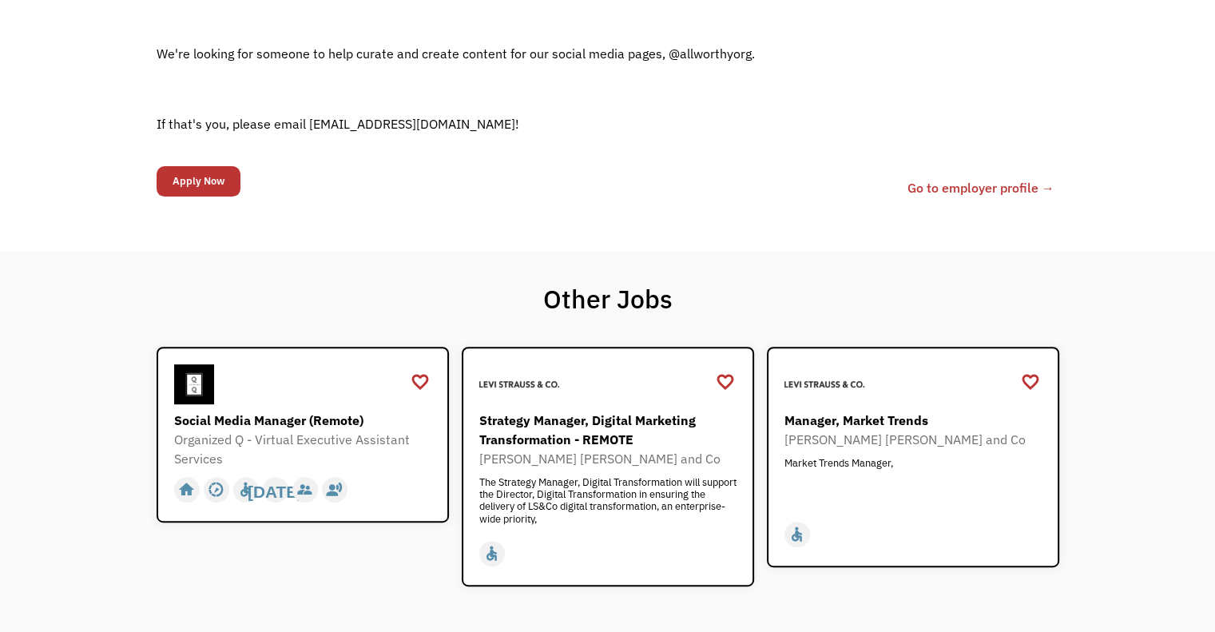
click at [697, 133] on p "If that's you, please email allworthyorg@gmail.com!" at bounding box center [608, 123] width 903 height 19
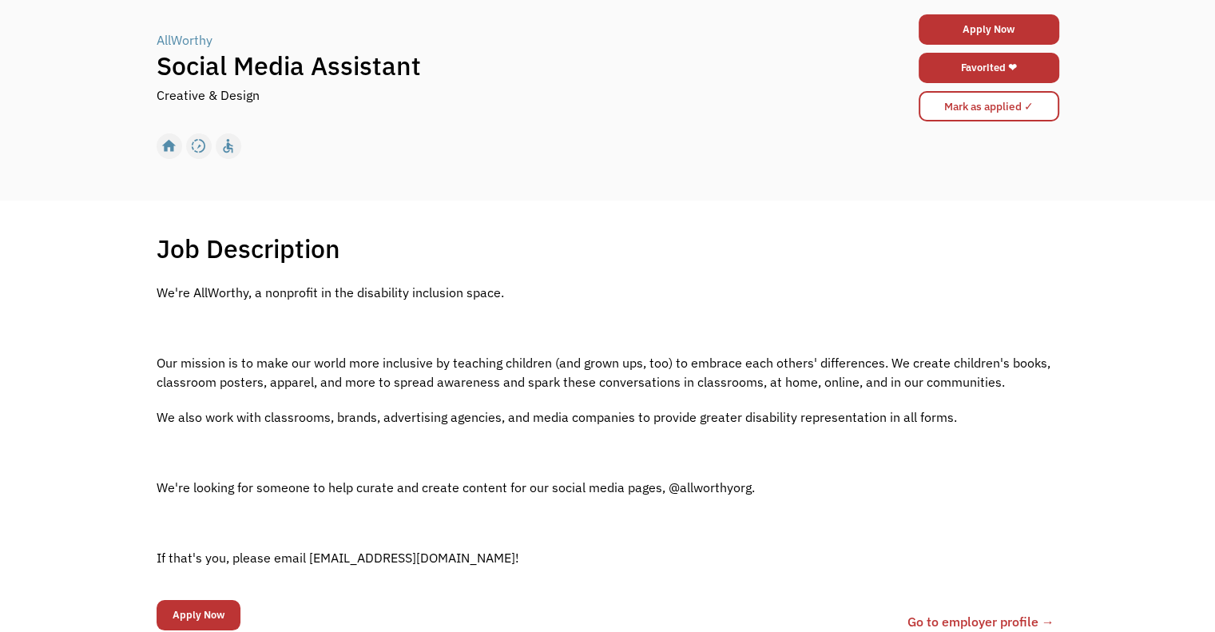
scroll to position [0, 0]
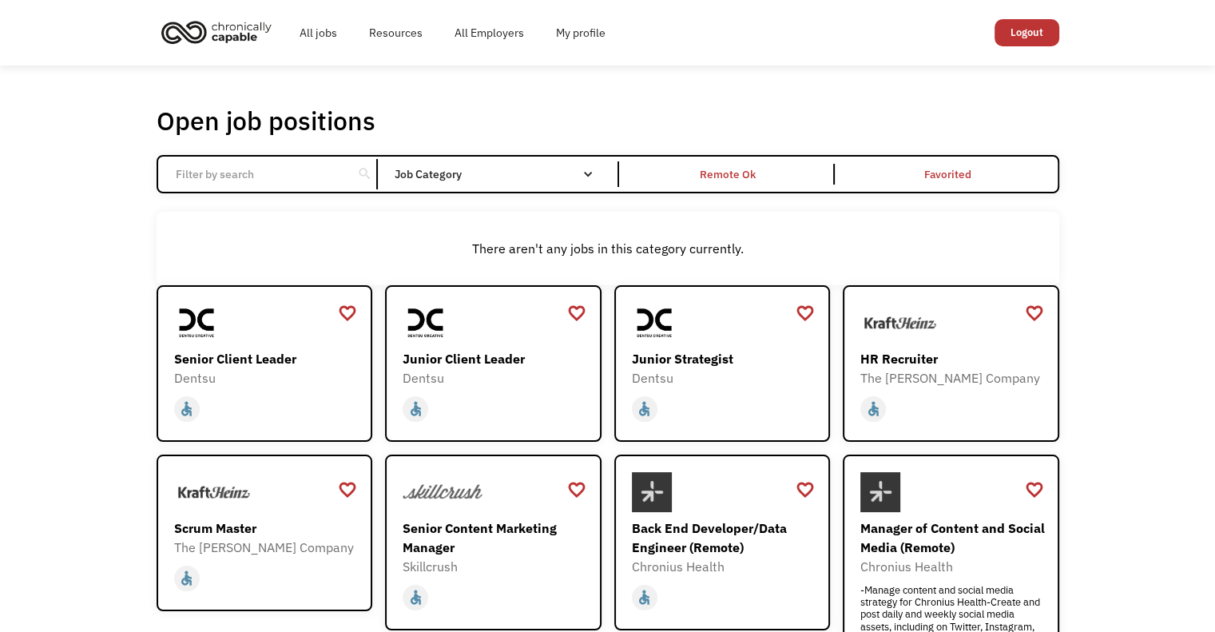
click at [320, 205] on div "Open job positions You have X liked items Search search Filter by category Admi…" at bounding box center [608, 534] width 903 height 859
click at [281, 173] on input "Email Form" at bounding box center [255, 174] width 178 height 30
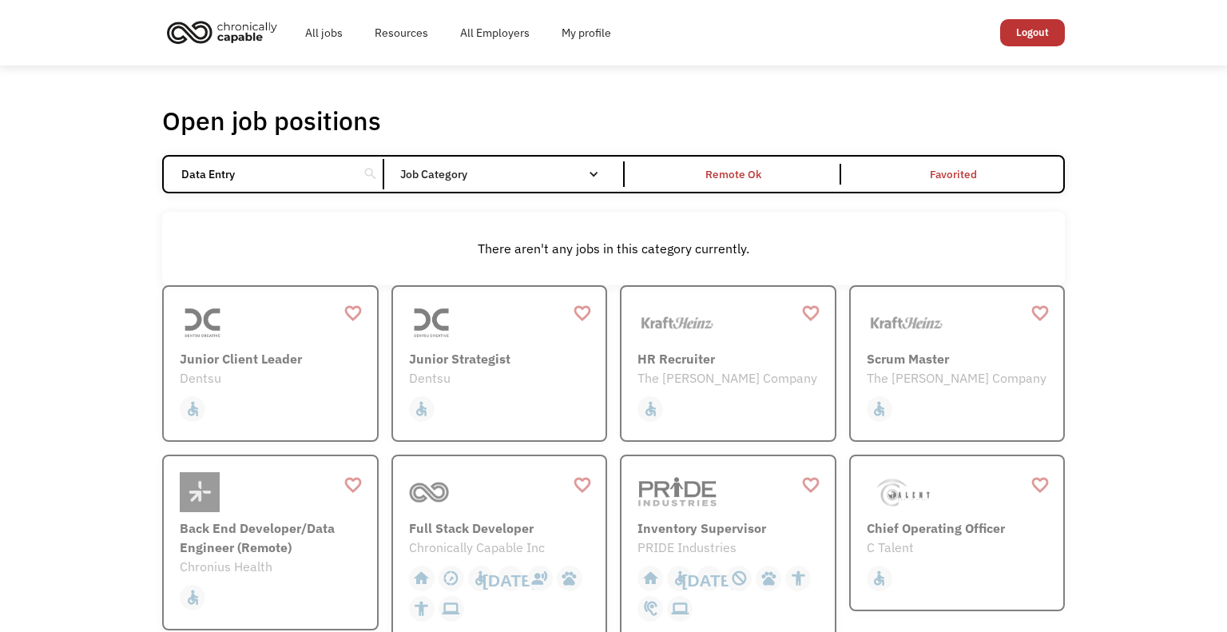
click input "Email Form" at bounding box center [0, 0] width 0 height 0
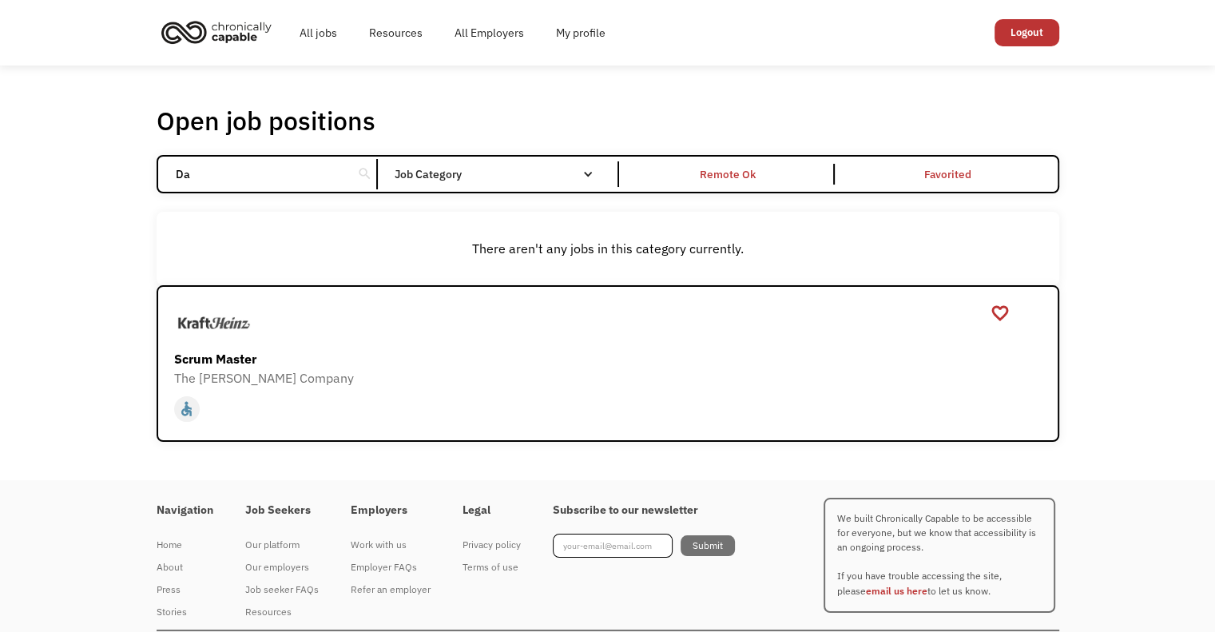
type input "D"
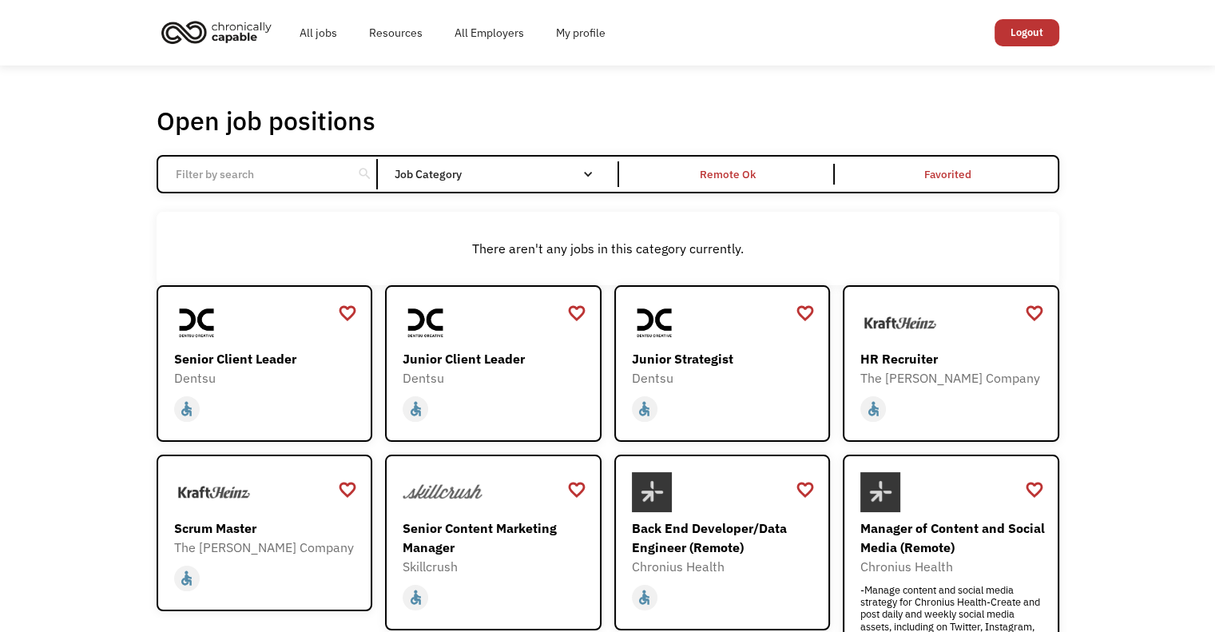
click at [622, 117] on div "Open job positions You have X liked items Search" at bounding box center [608, 121] width 903 height 32
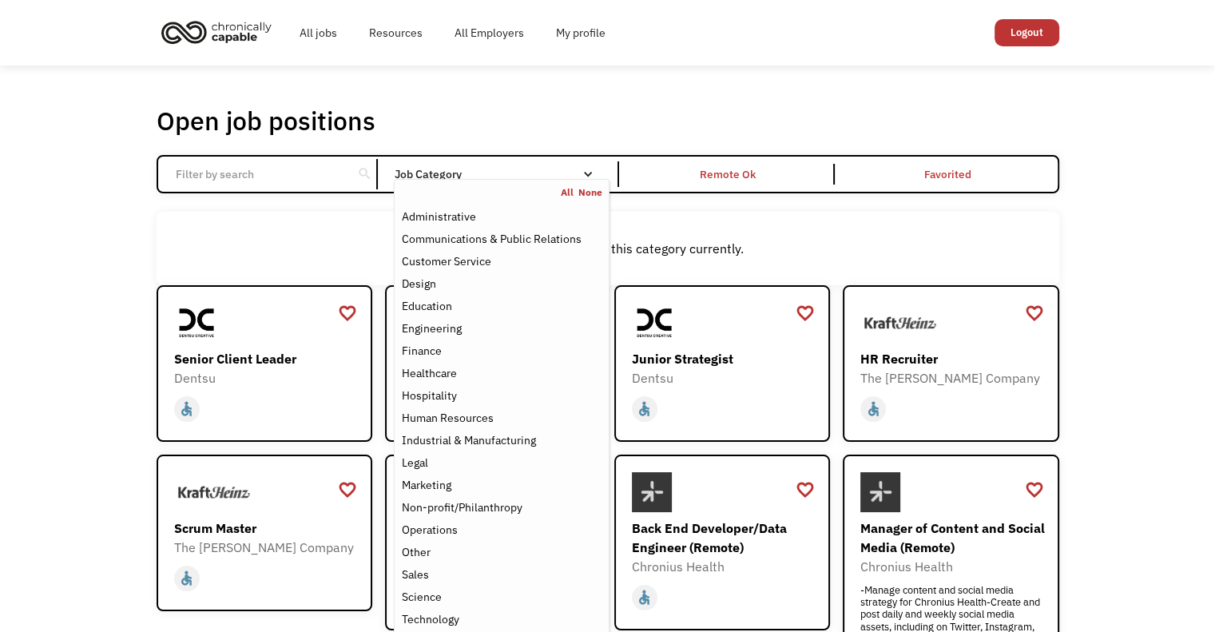
click at [582, 173] on div "Email Form" at bounding box center [587, 174] width 11 height 11
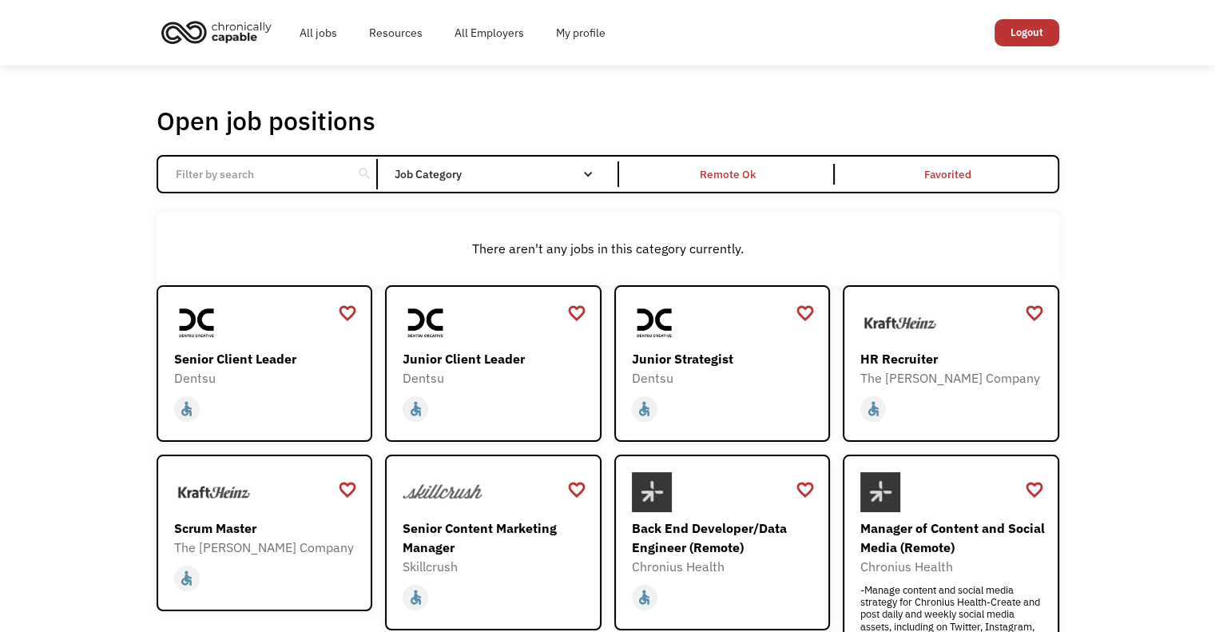
click at [589, 172] on div "Email Form" at bounding box center [587, 174] width 11 height 11
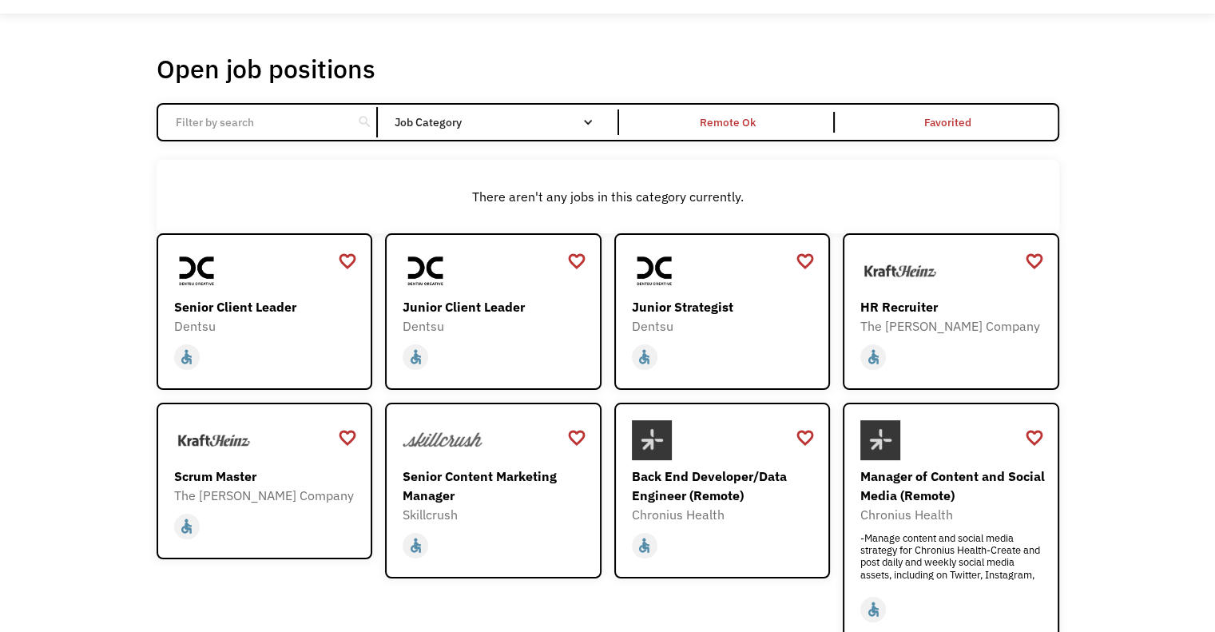
scroll to position [80, 0]
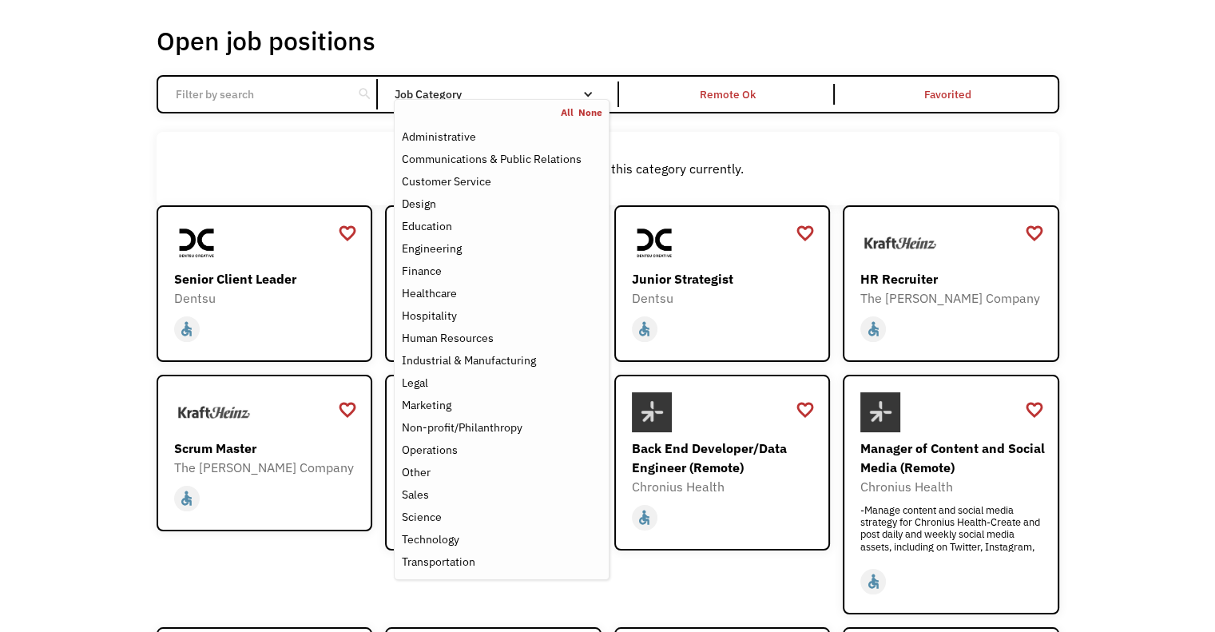
click at [591, 97] on div "Email Form" at bounding box center [587, 94] width 11 height 11
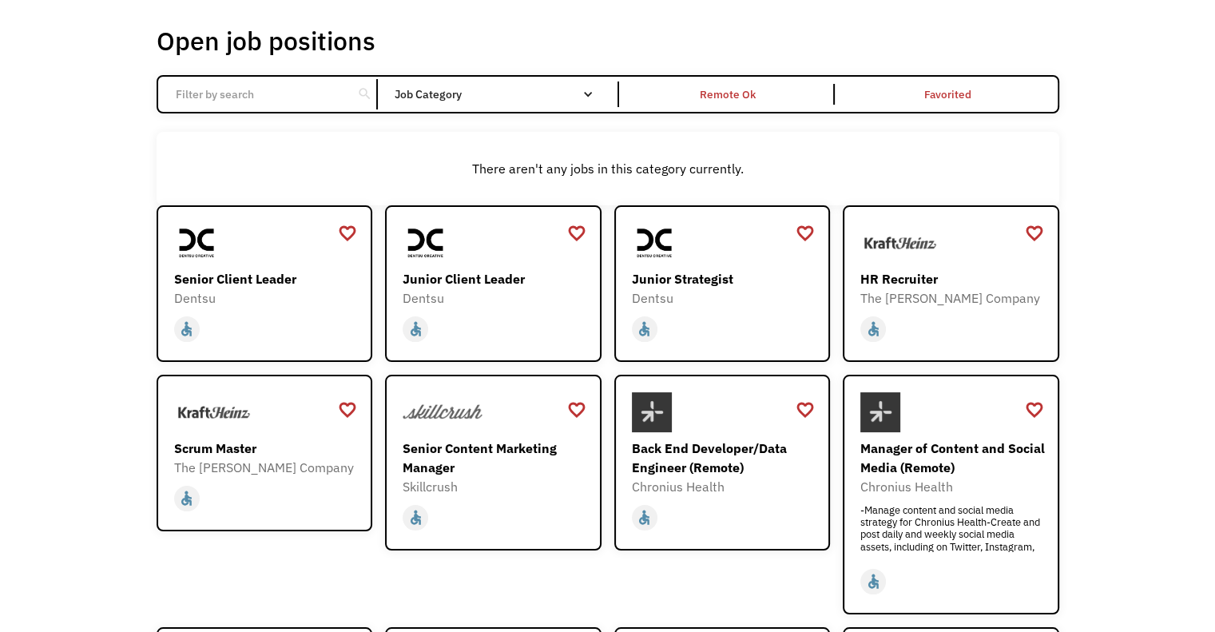
click at [591, 97] on div "Email Form" at bounding box center [587, 94] width 11 height 11
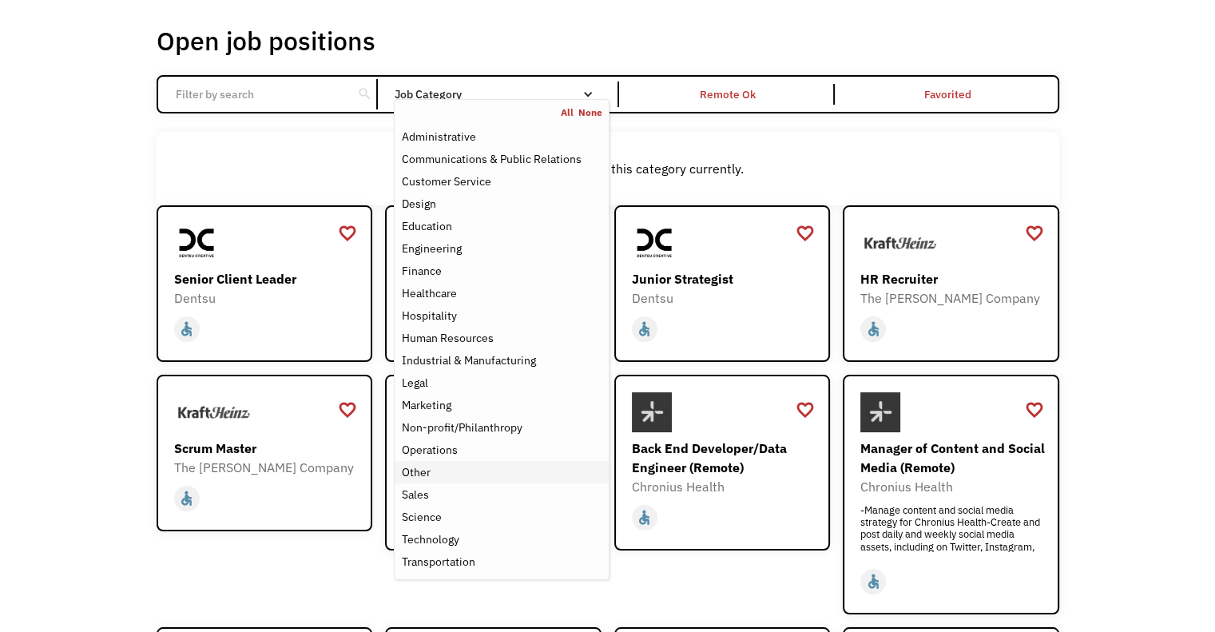
click at [425, 470] on div "Other" at bounding box center [415, 472] width 29 height 19
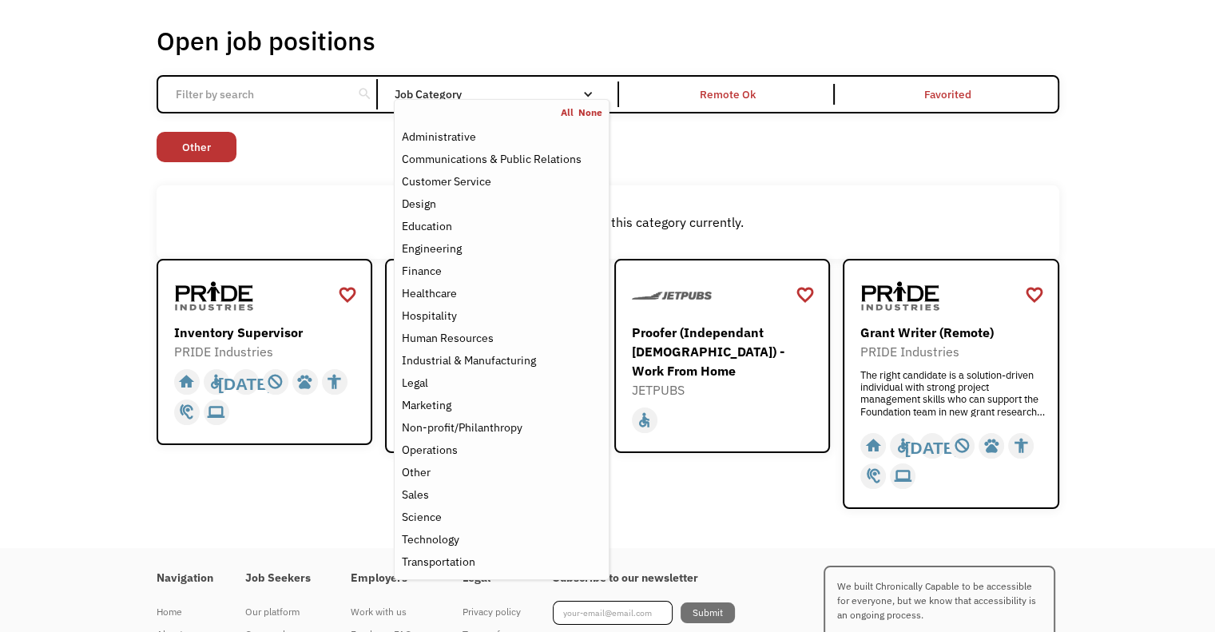
click at [873, 154] on div "Non-profit/Philanthropy Other Transportation Technology Science Sales Operation…" at bounding box center [608, 149] width 903 height 34
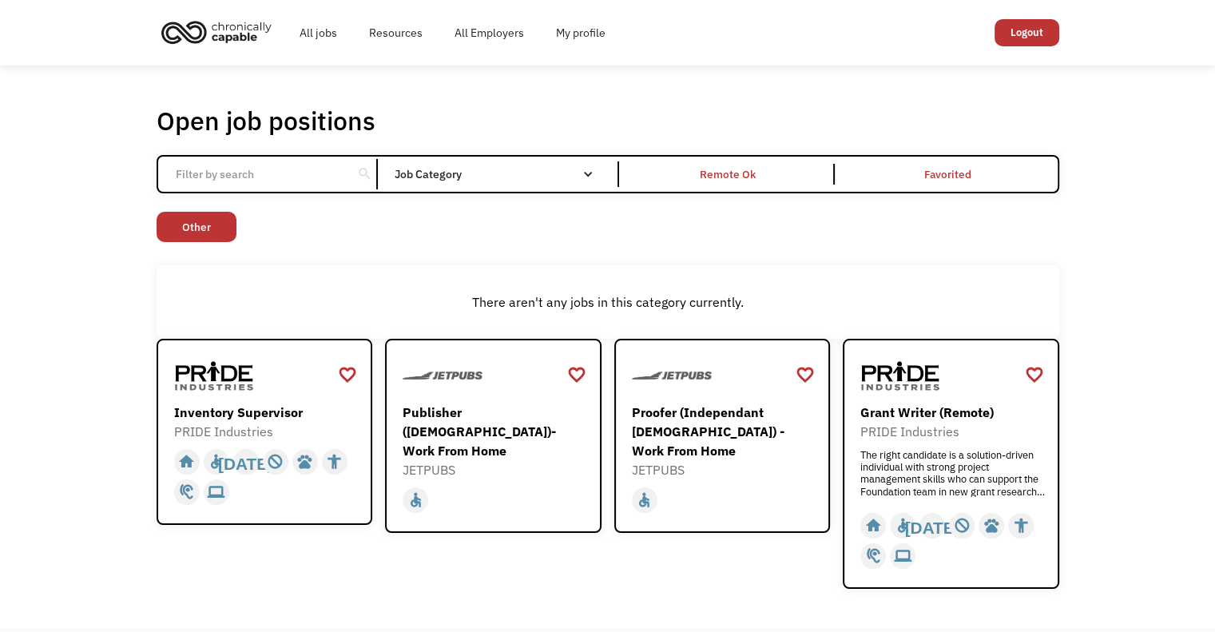
click at [300, 272] on div "There aren't any jobs in this category currently." at bounding box center [608, 301] width 903 height 73
click at [331, 40] on link "All jobs" at bounding box center [319, 32] width 70 height 51
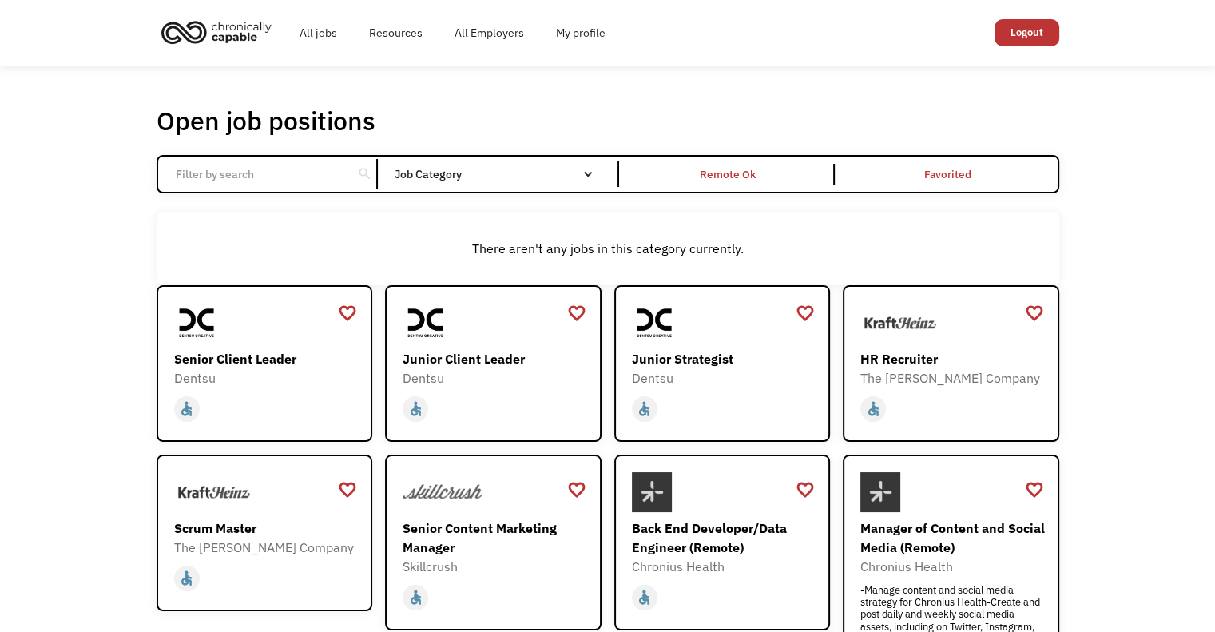
click at [860, 94] on div "Open job positions You have X liked items Search search Filter by category Admi…" at bounding box center [607, 534] width 1215 height 937
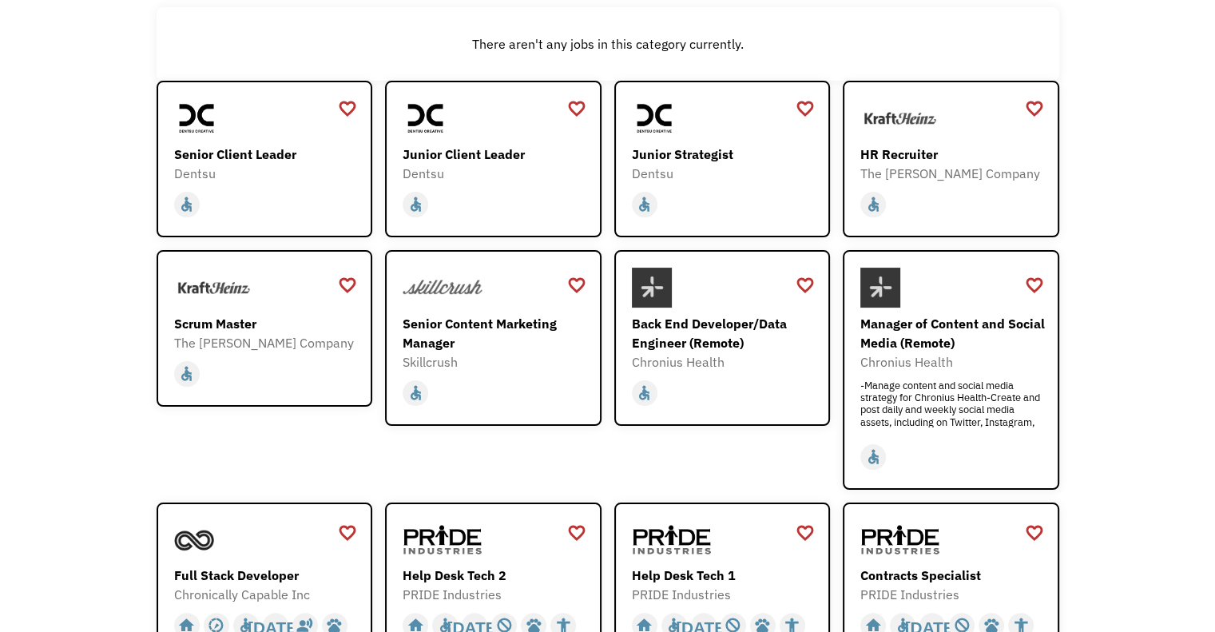
scroll to position [240, 0]
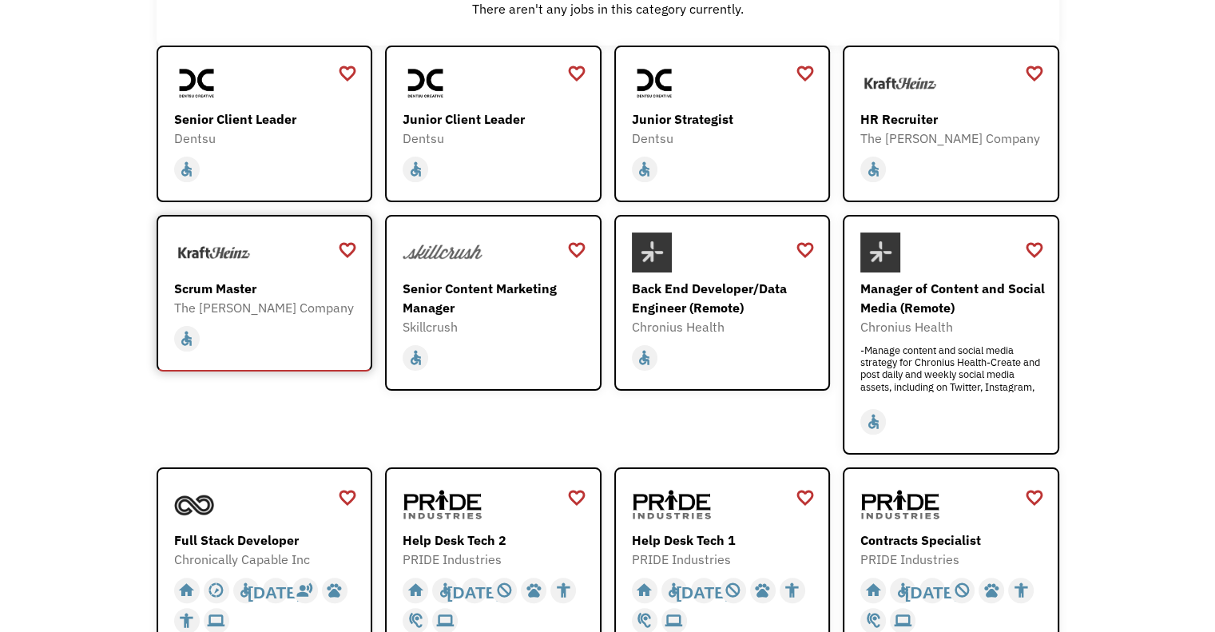
click at [221, 285] on div "Scrum Master" at bounding box center [266, 288] width 185 height 19
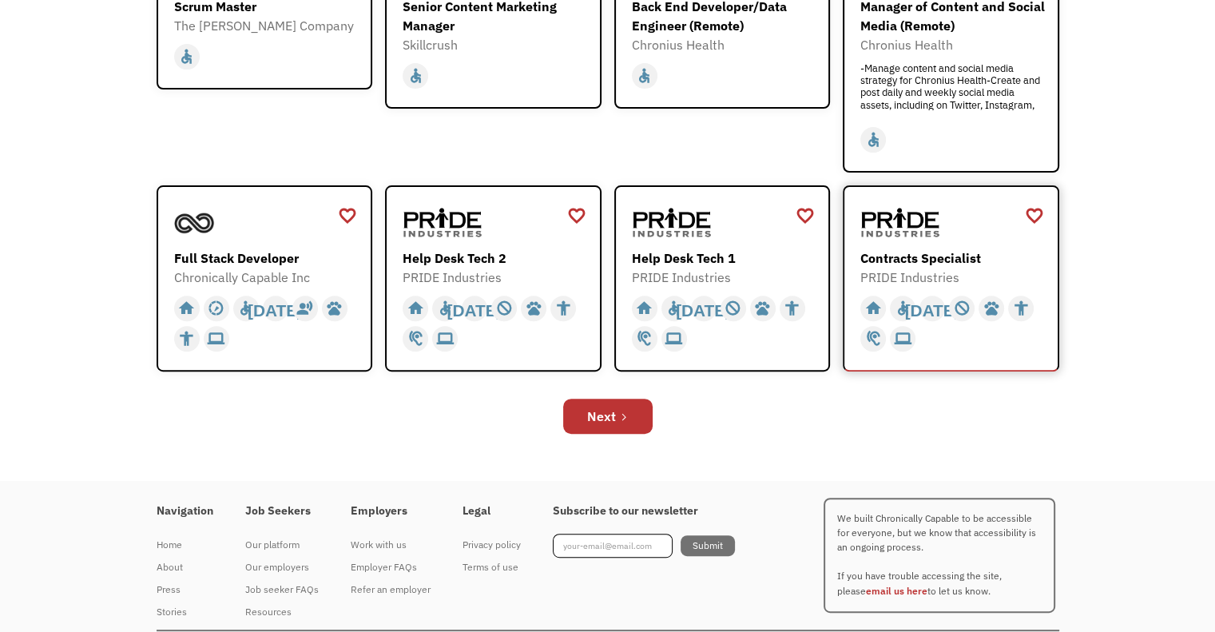
scroll to position [559, 0]
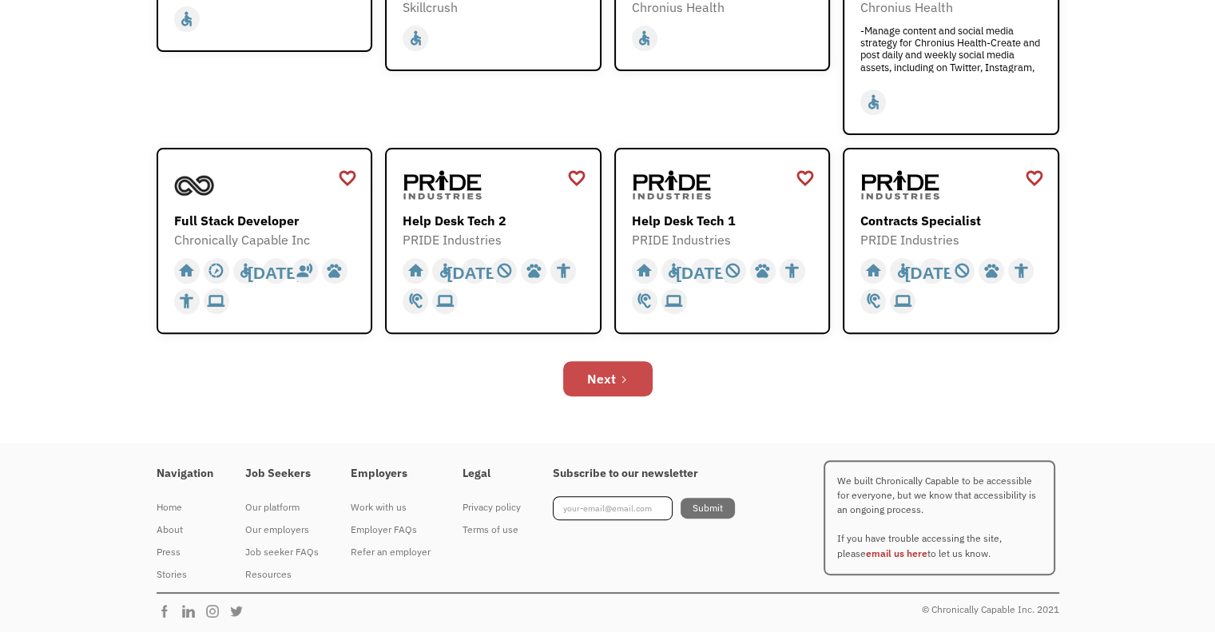
click at [615, 376] on link "Next" at bounding box center [607, 378] width 89 height 35
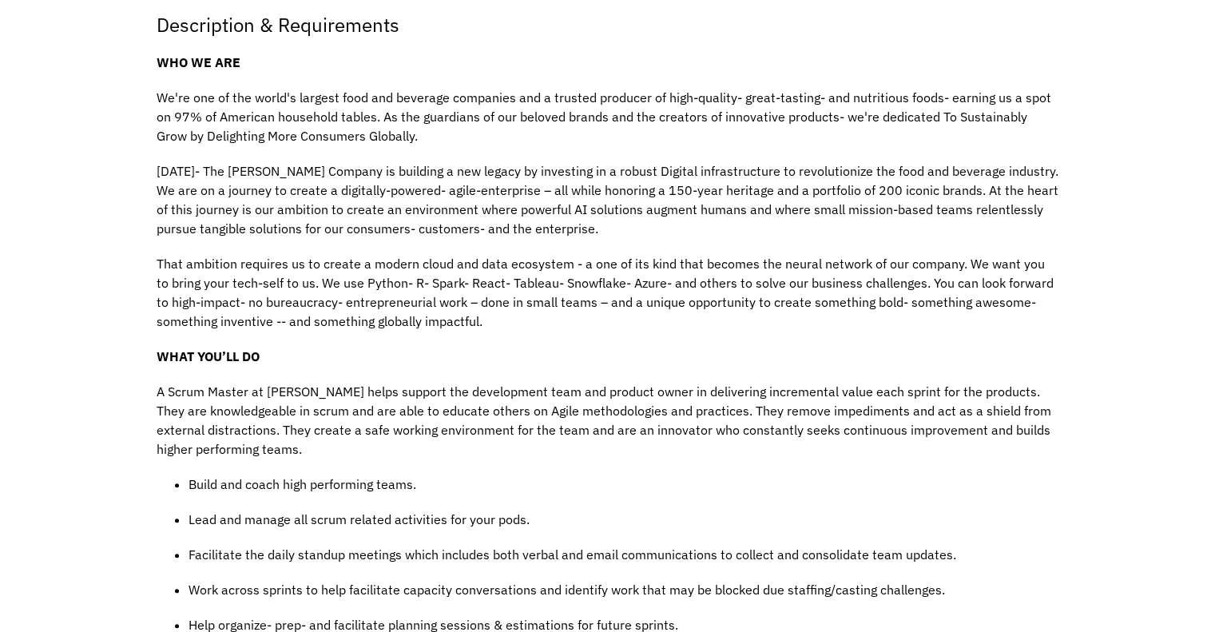
scroll to position [399, 0]
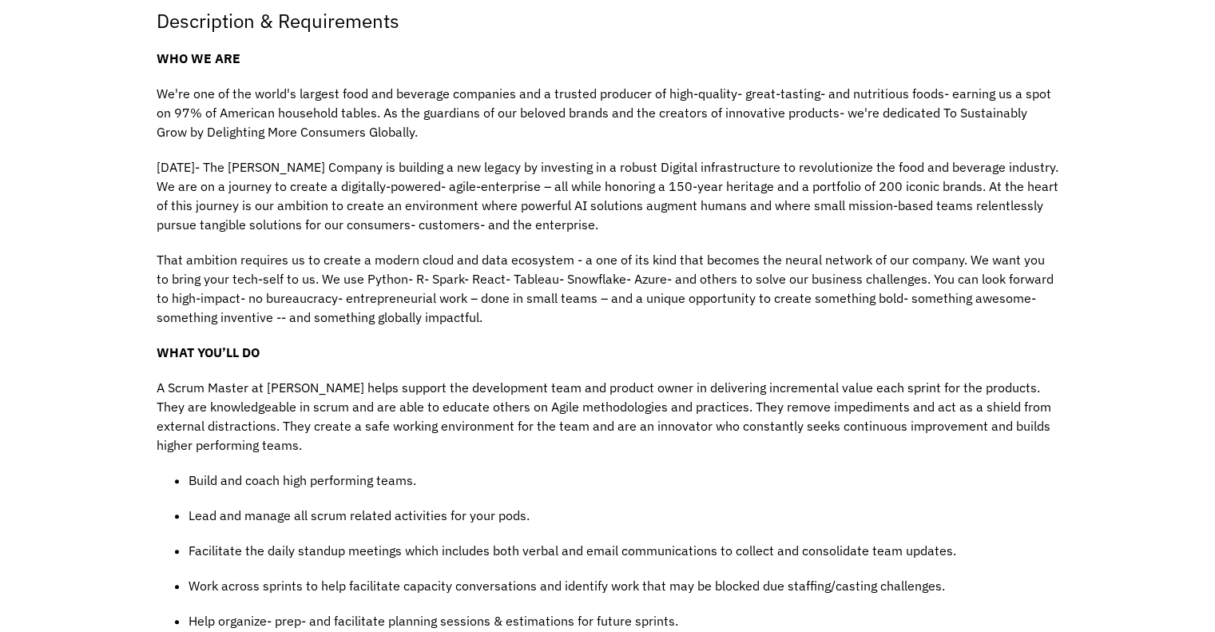
click at [670, 221] on p "[DATE]- The [PERSON_NAME] Company is building a new legacy by investing in a ro…" at bounding box center [608, 195] width 903 height 77
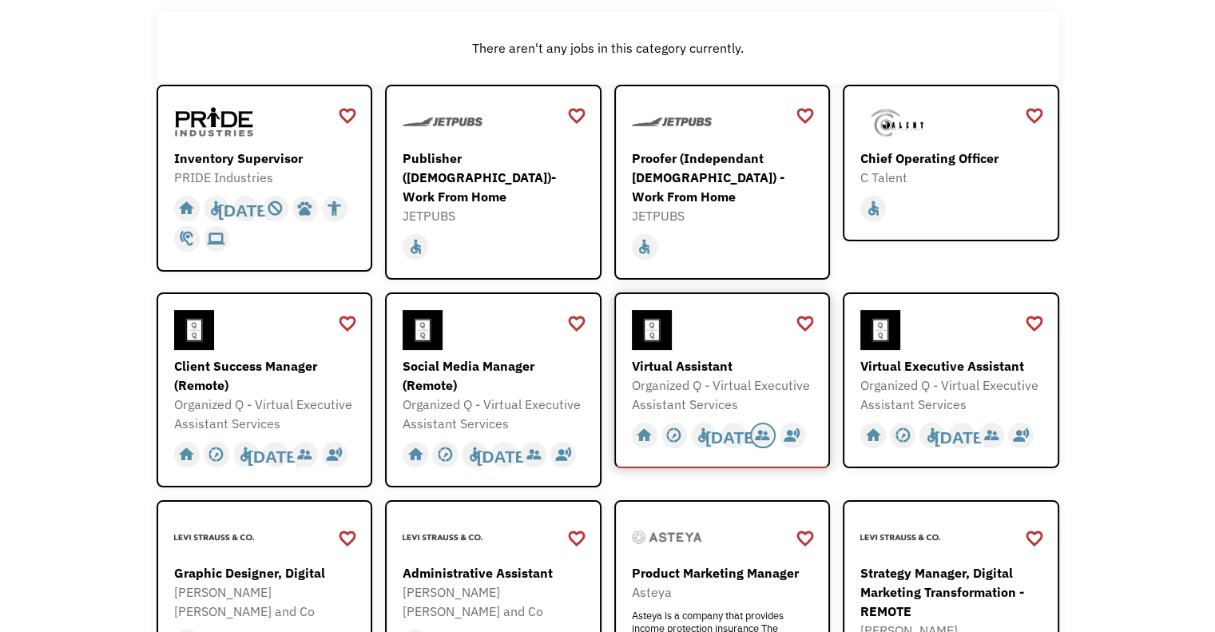
scroll to position [240, 0]
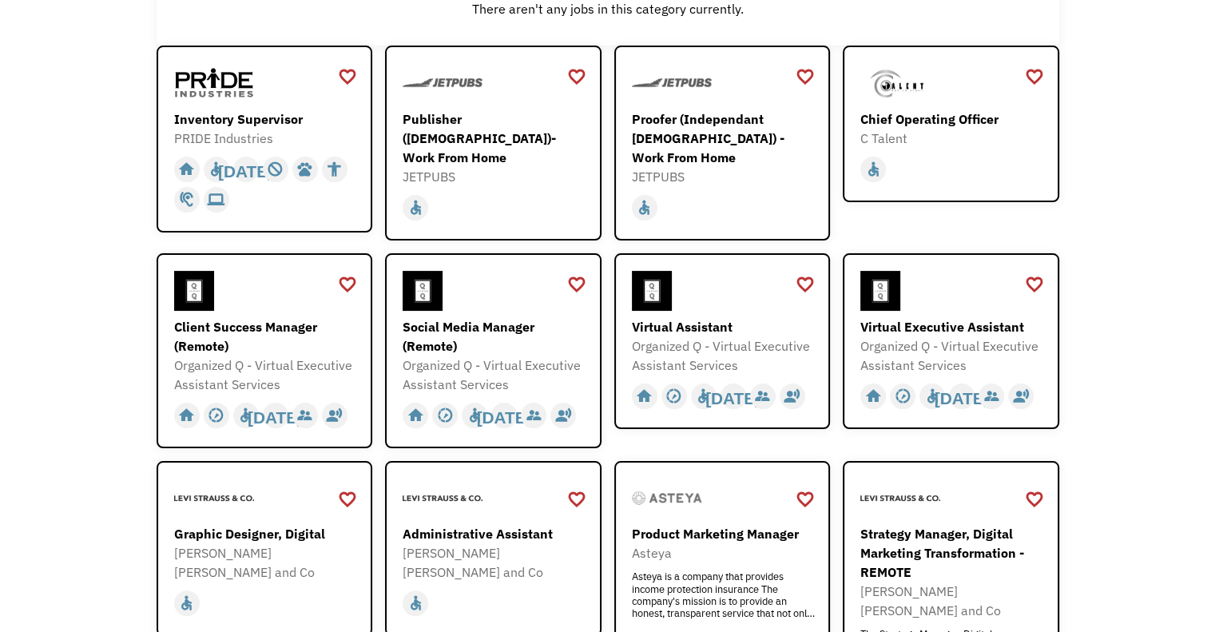
click at [1080, 140] on div "Open job positions You have X liked items Search search Filter by category Admi…" at bounding box center [607, 337] width 1215 height 1022
click at [722, 284] on div at bounding box center [724, 291] width 185 height 40
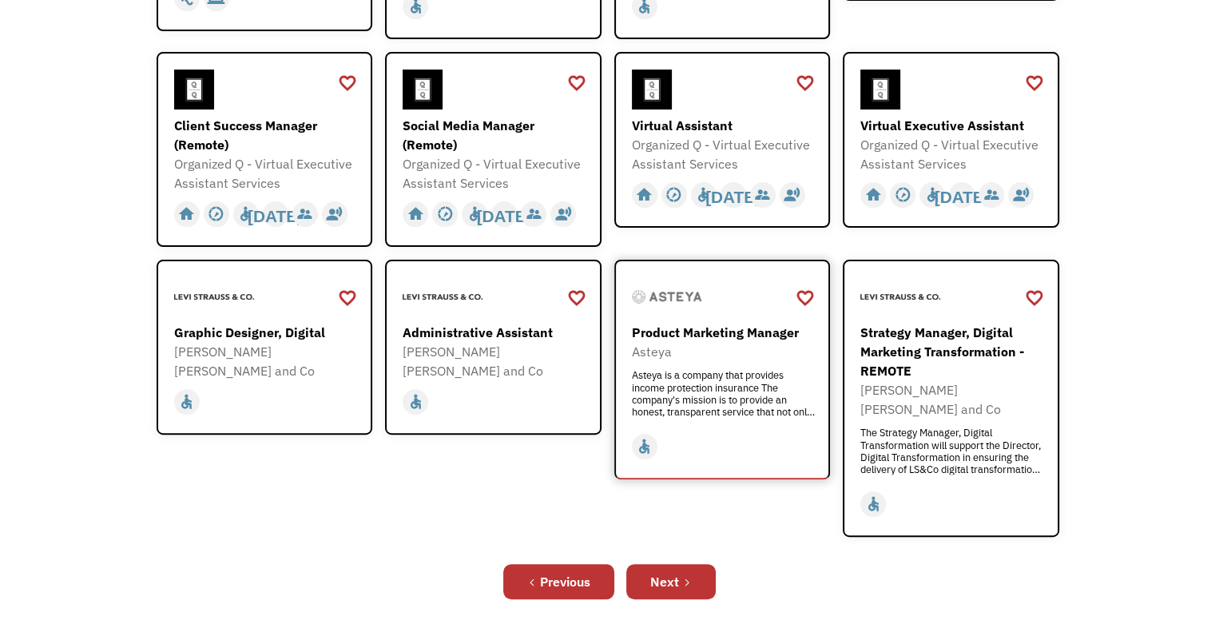
scroll to position [479, 0]
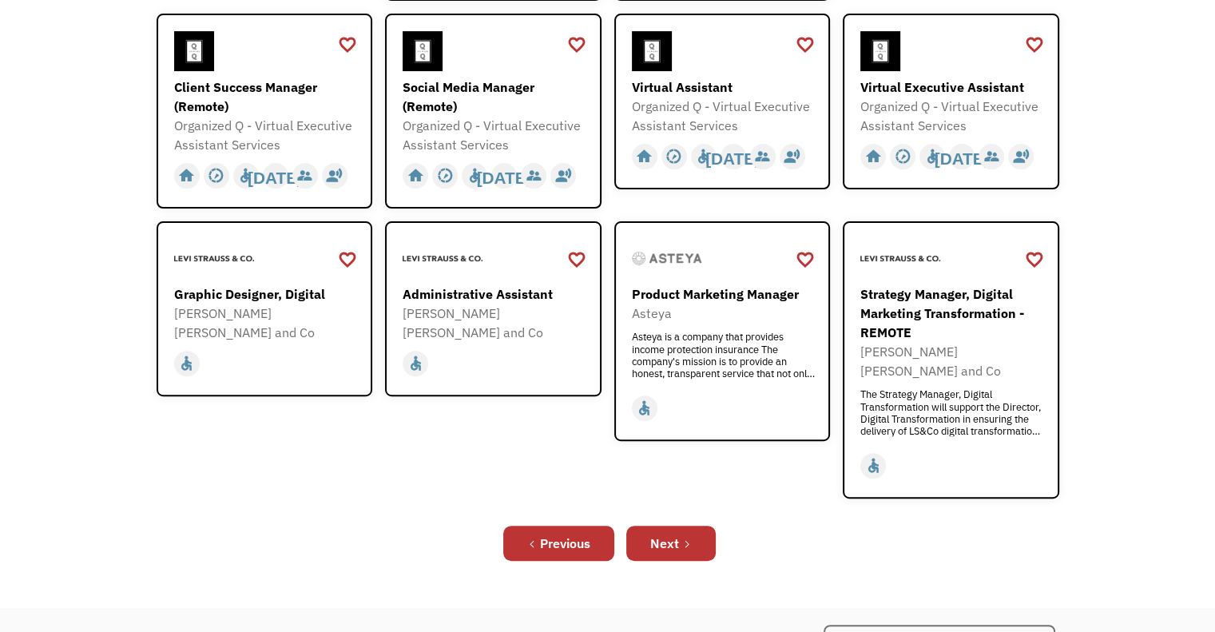
click at [777, 479] on div "favorite_border favorite Saving Senior Client Leader Dentsu https://join.smartr…" at bounding box center [608, 187] width 903 height 763
click at [662, 534] on div "Next" at bounding box center [664, 543] width 29 height 19
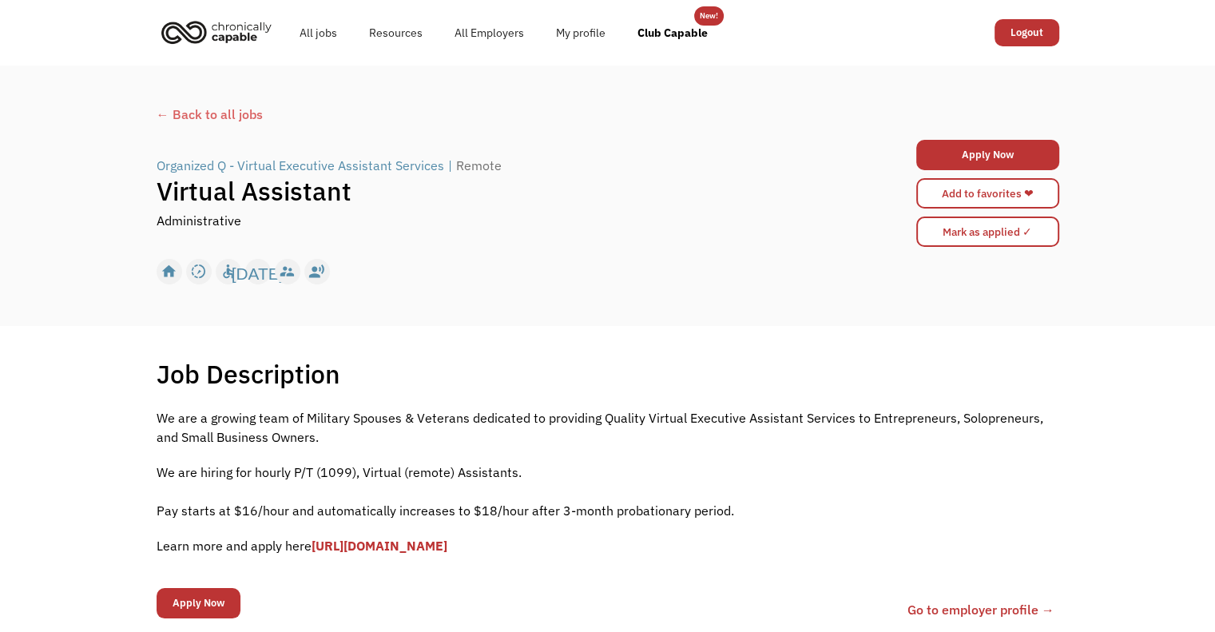
click at [555, 345] on div "Job Description Filter using keywords Search We are a growing team of Military …" at bounding box center [607, 500] width 1215 height 348
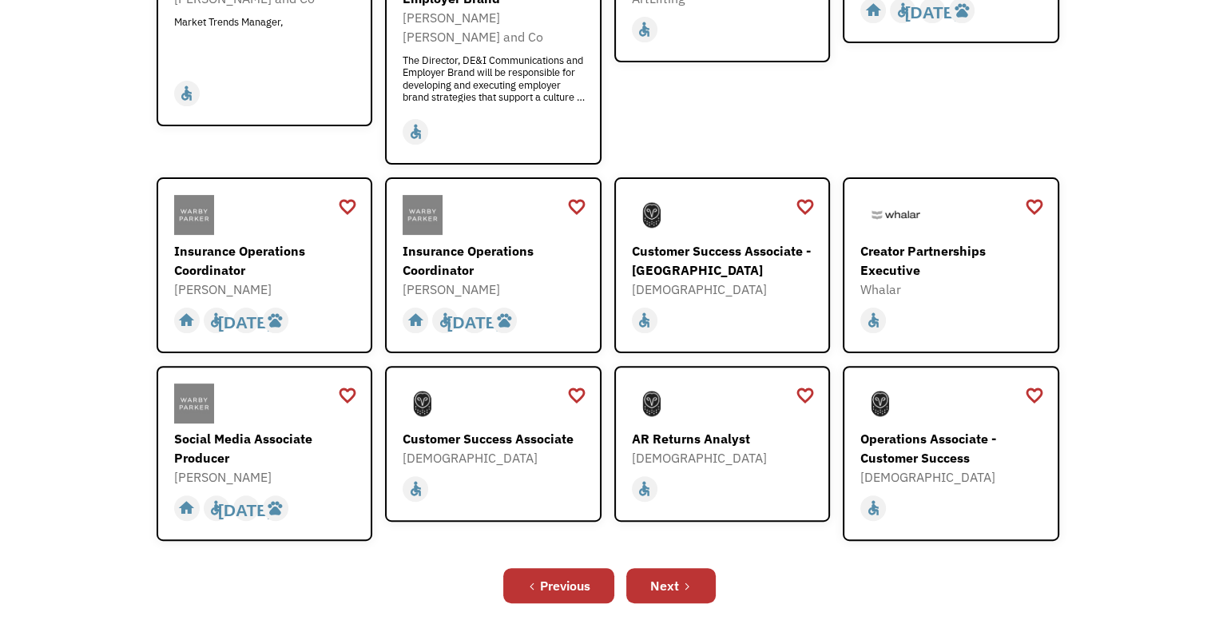
scroll to position [399, 0]
click at [1094, 271] on div "Open job positions You have X liked items Search search Filter by category Admi…" at bounding box center [607, 158] width 1215 height 984
click at [481, 428] on div "Customer Success Associate" at bounding box center [495, 437] width 185 height 19
click at [682, 567] on link "Next" at bounding box center [670, 584] width 89 height 35
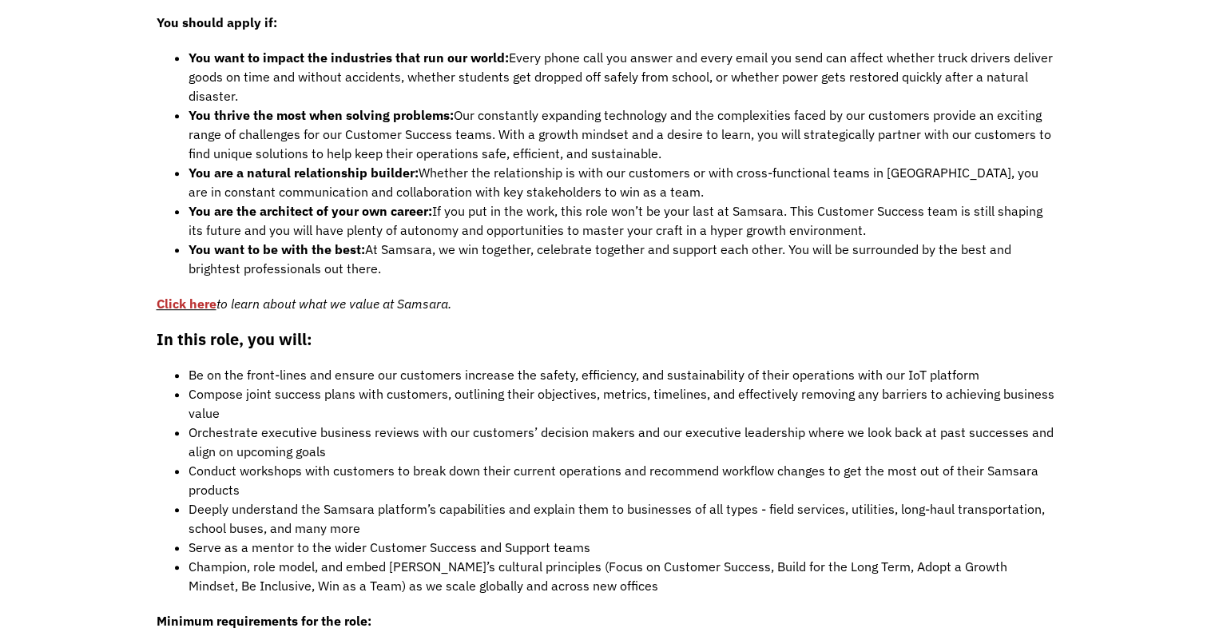
scroll to position [1039, 0]
click at [502, 384] on li "Compose joint success plans with customers, outlining their objectives, metrics…" at bounding box center [624, 403] width 871 height 38
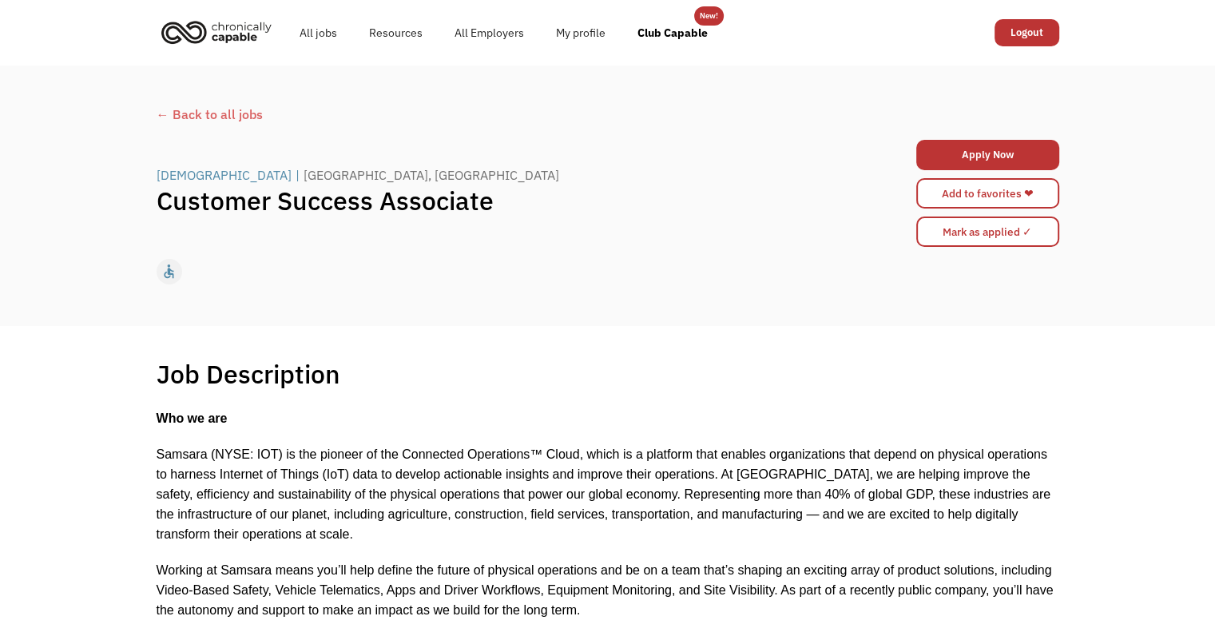
scroll to position [0, 0]
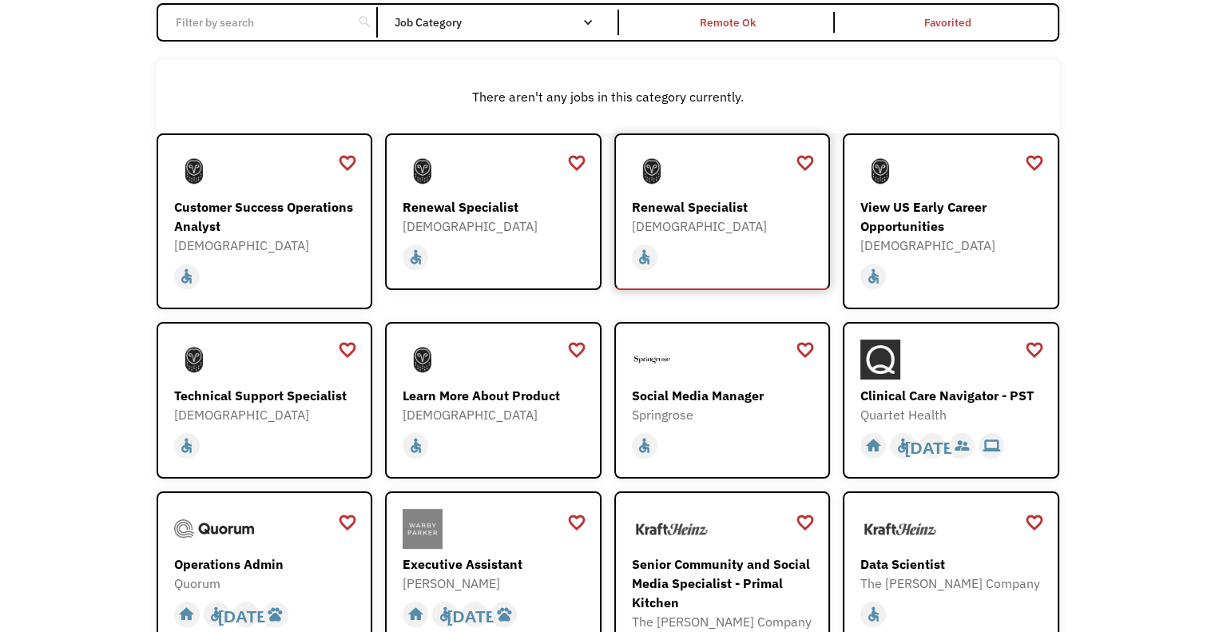
scroll to position [160, 0]
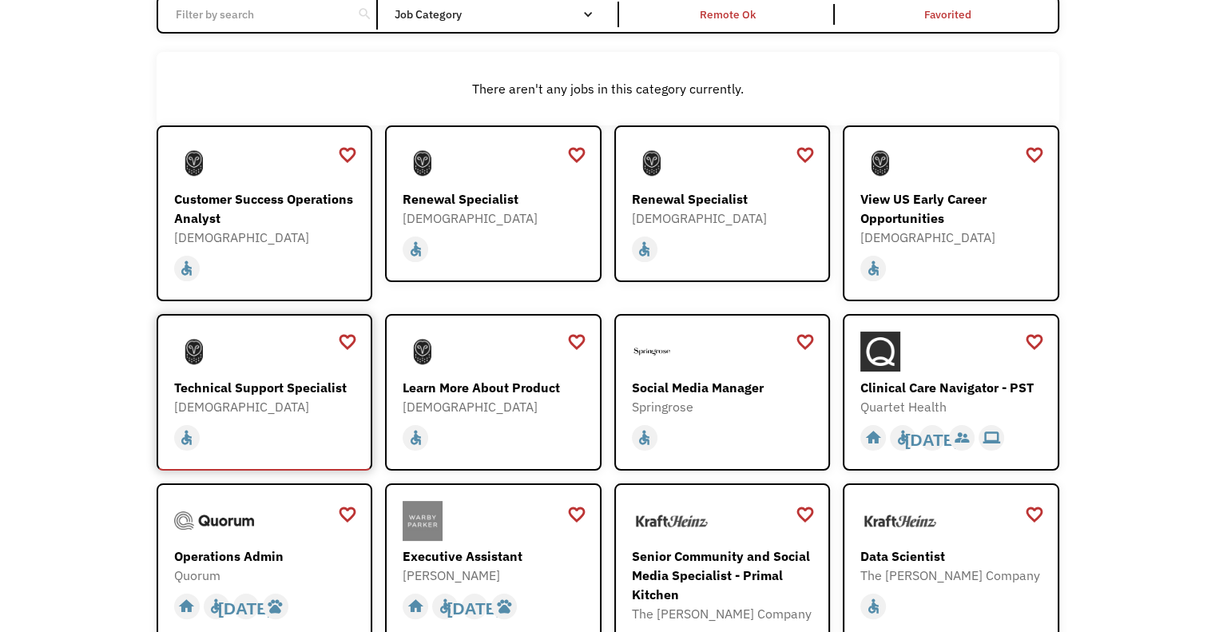
click at [287, 381] on div "Technical Support Specialist" at bounding box center [266, 387] width 185 height 19
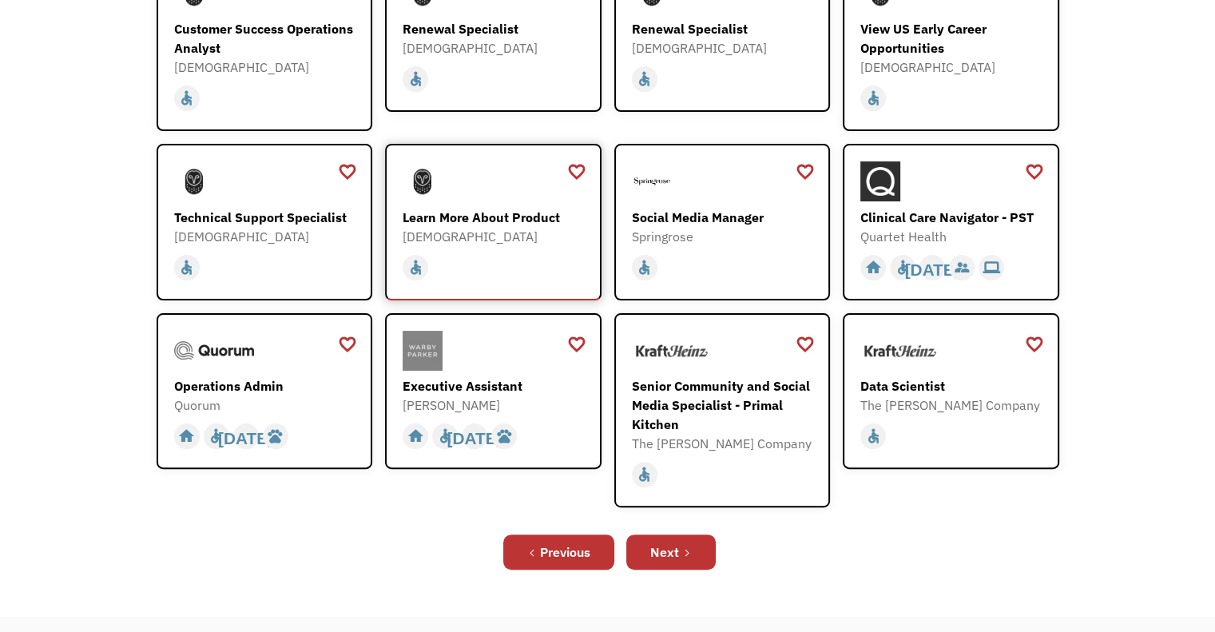
scroll to position [399, 0]
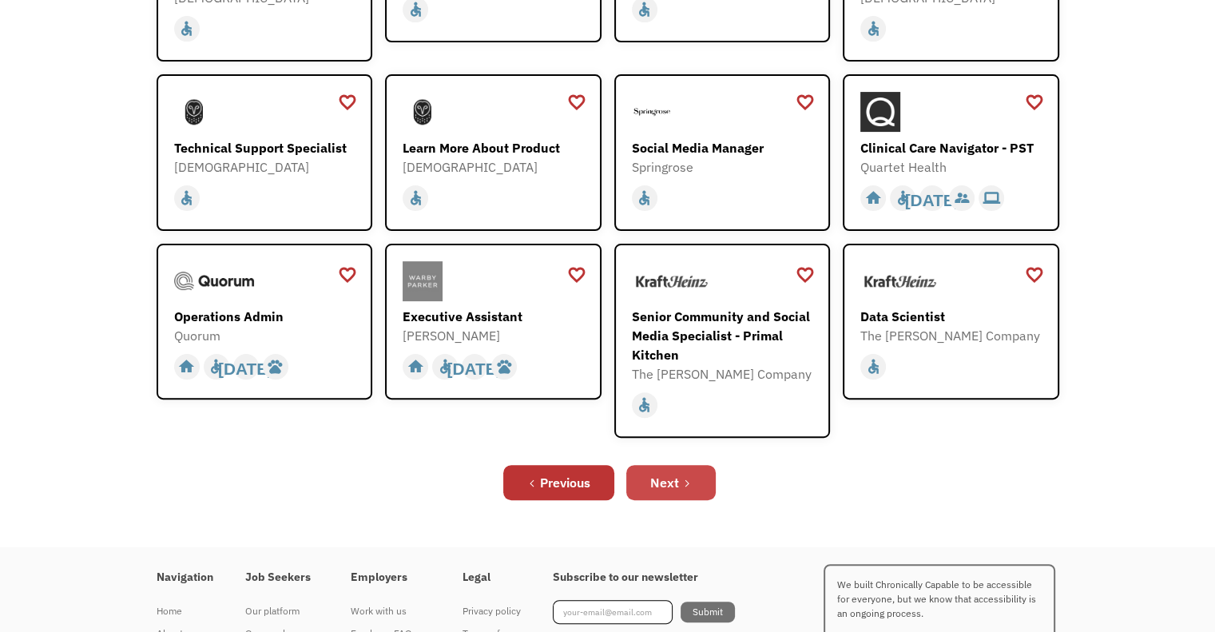
click at [652, 476] on div "Next" at bounding box center [664, 482] width 29 height 19
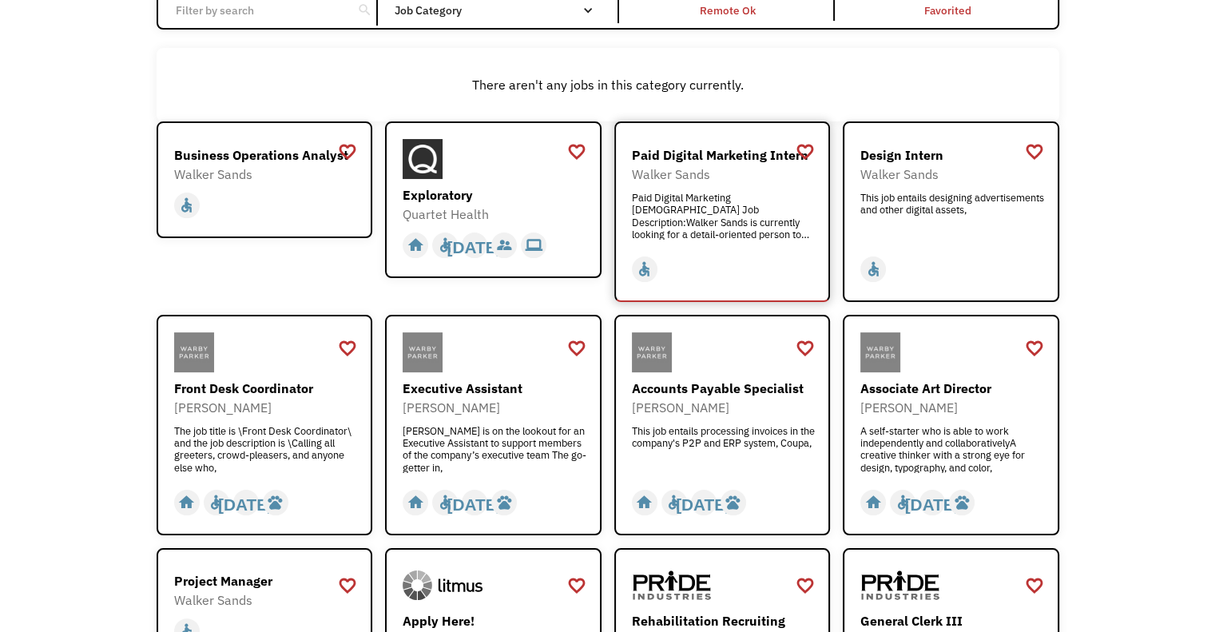
scroll to position [160, 0]
